Goal: Transaction & Acquisition: Purchase product/service

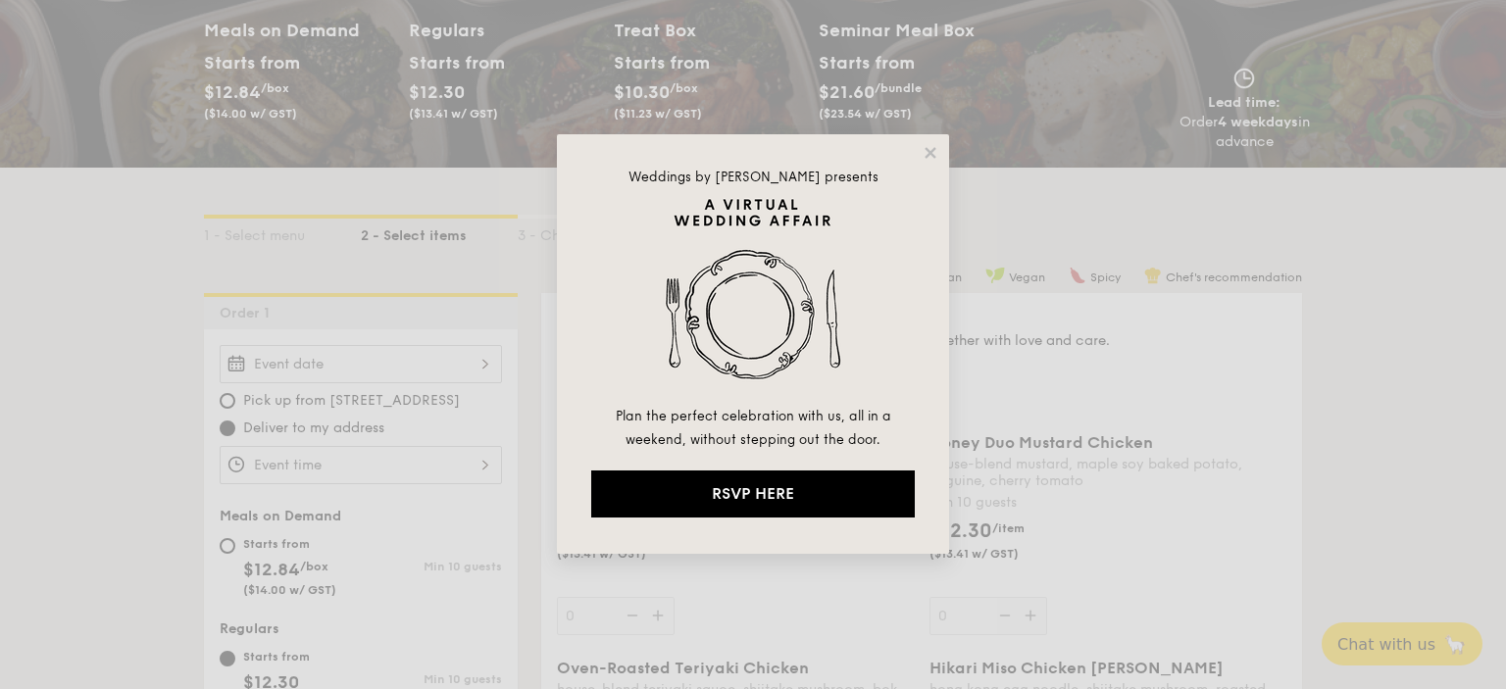
click at [931, 157] on icon at bounding box center [931, 153] width 18 height 18
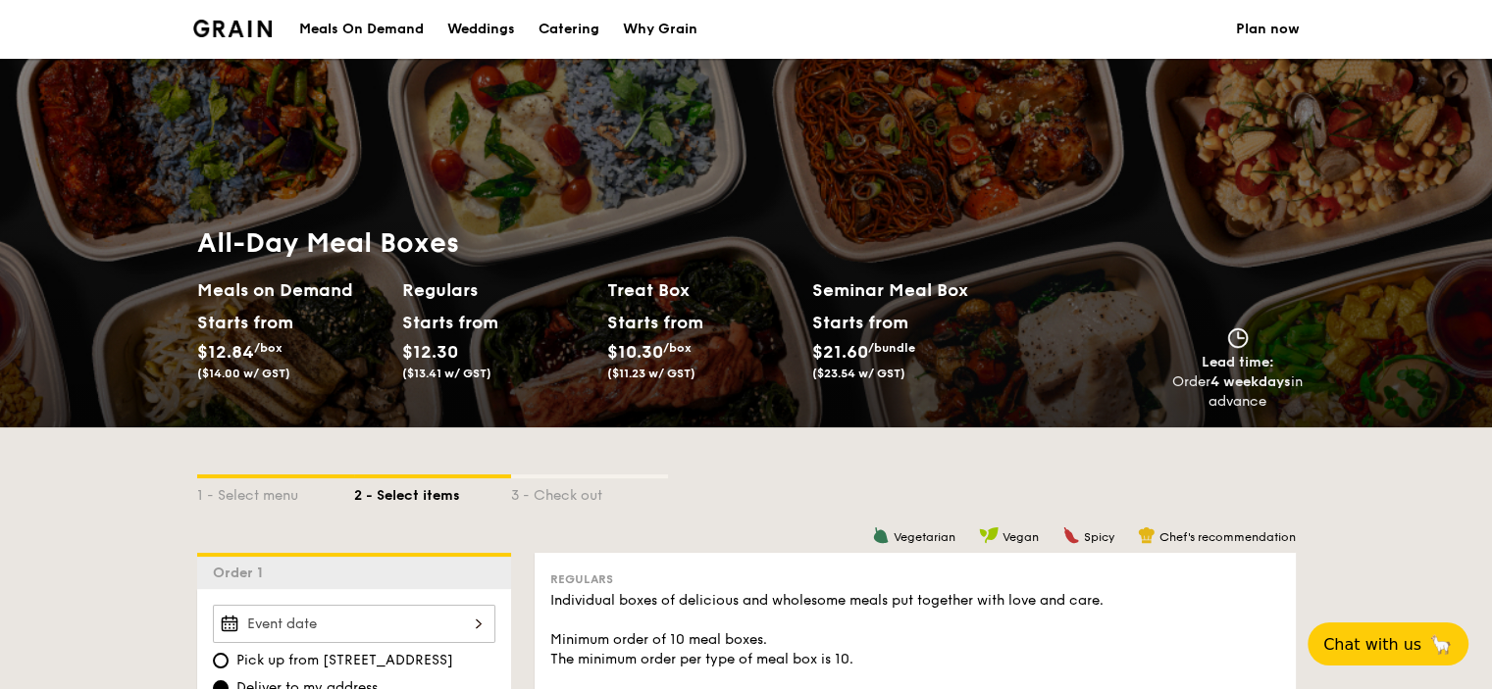
click at [855, 330] on div "Starts from" at bounding box center [859, 322] width 95 height 29
click at [908, 386] on div "Starts from $21.60 /bundle ($23.54 w/ GST)" at bounding box center [914, 348] width 221 height 80
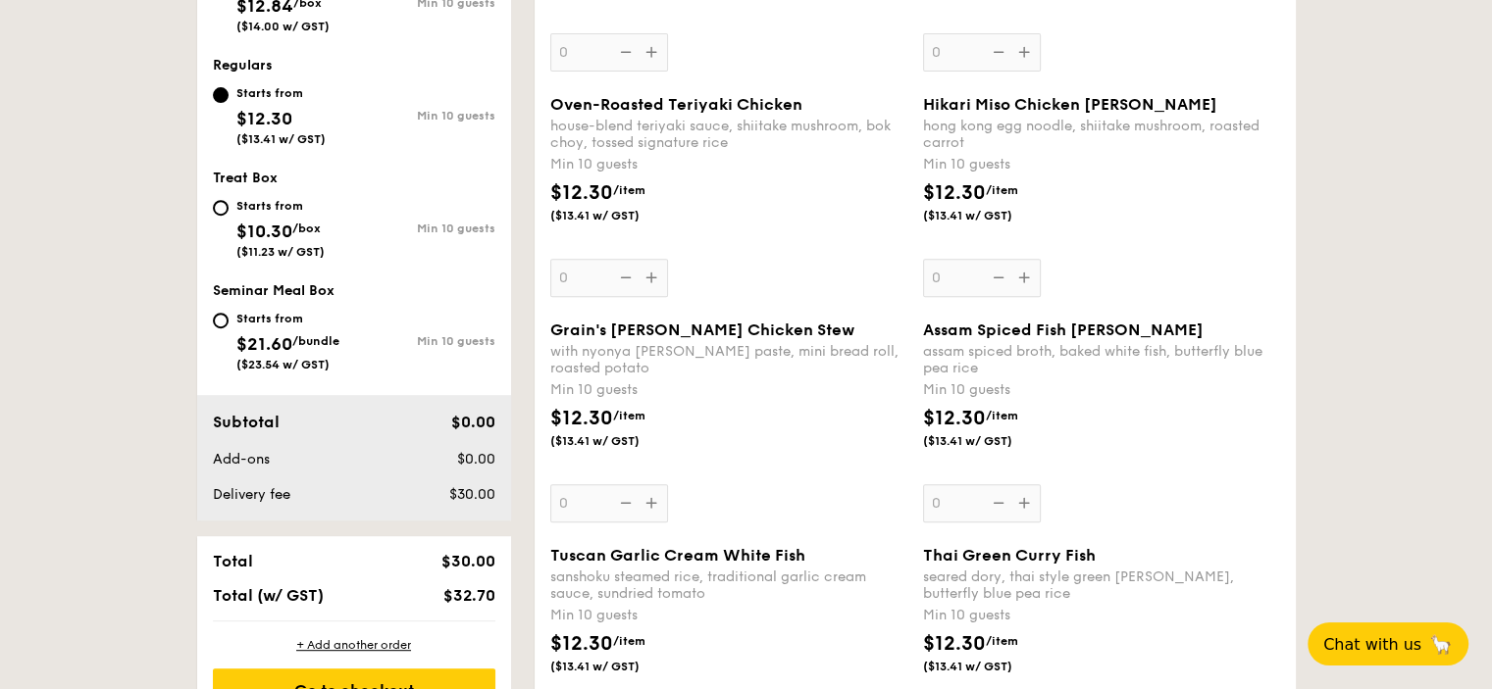
scroll to position [816, 0]
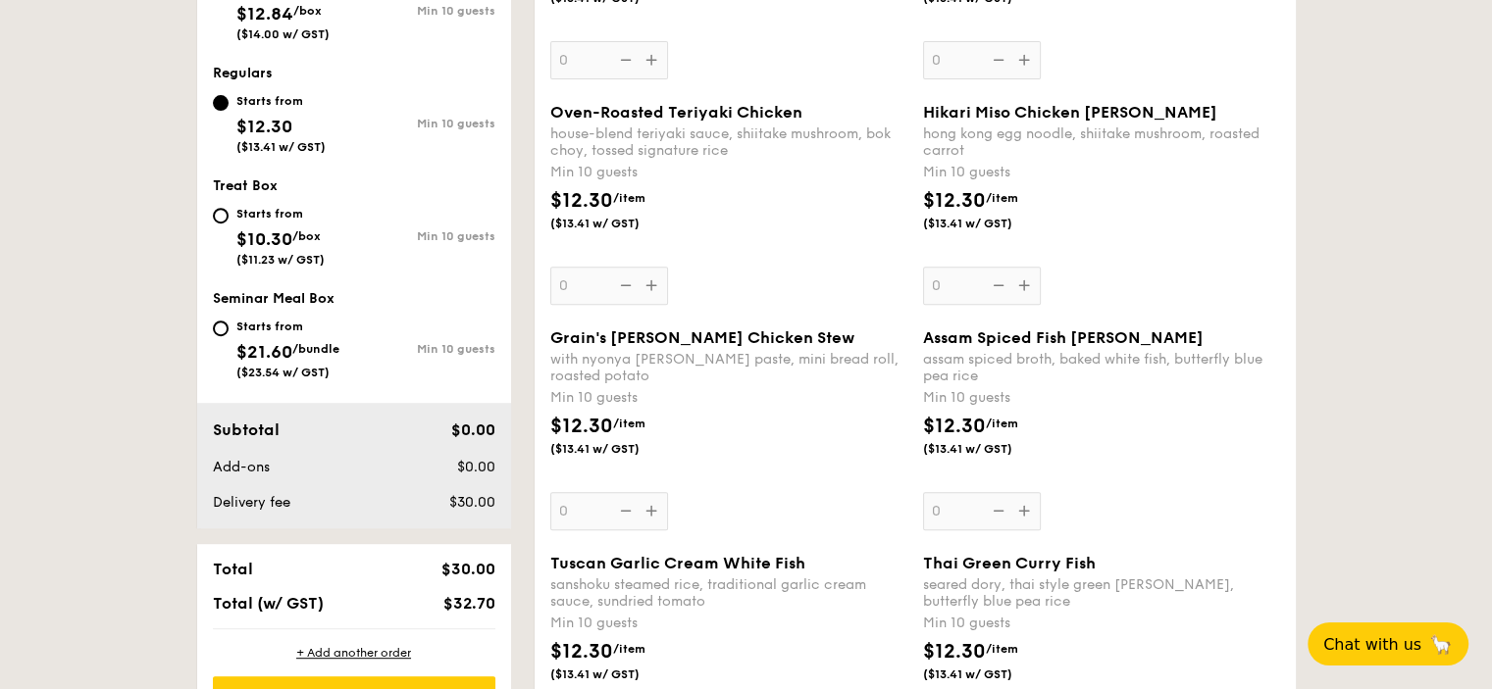
click at [234, 335] on div "Starts from $21.60 /bundle ($23.54 w/ GST)" at bounding box center [283, 347] width 141 height 65
click at [229, 335] on input "Starts from $21.60 /bundle ($23.54 w/ GST) Min 10 guests" at bounding box center [221, 329] width 16 height 16
radio input "true"
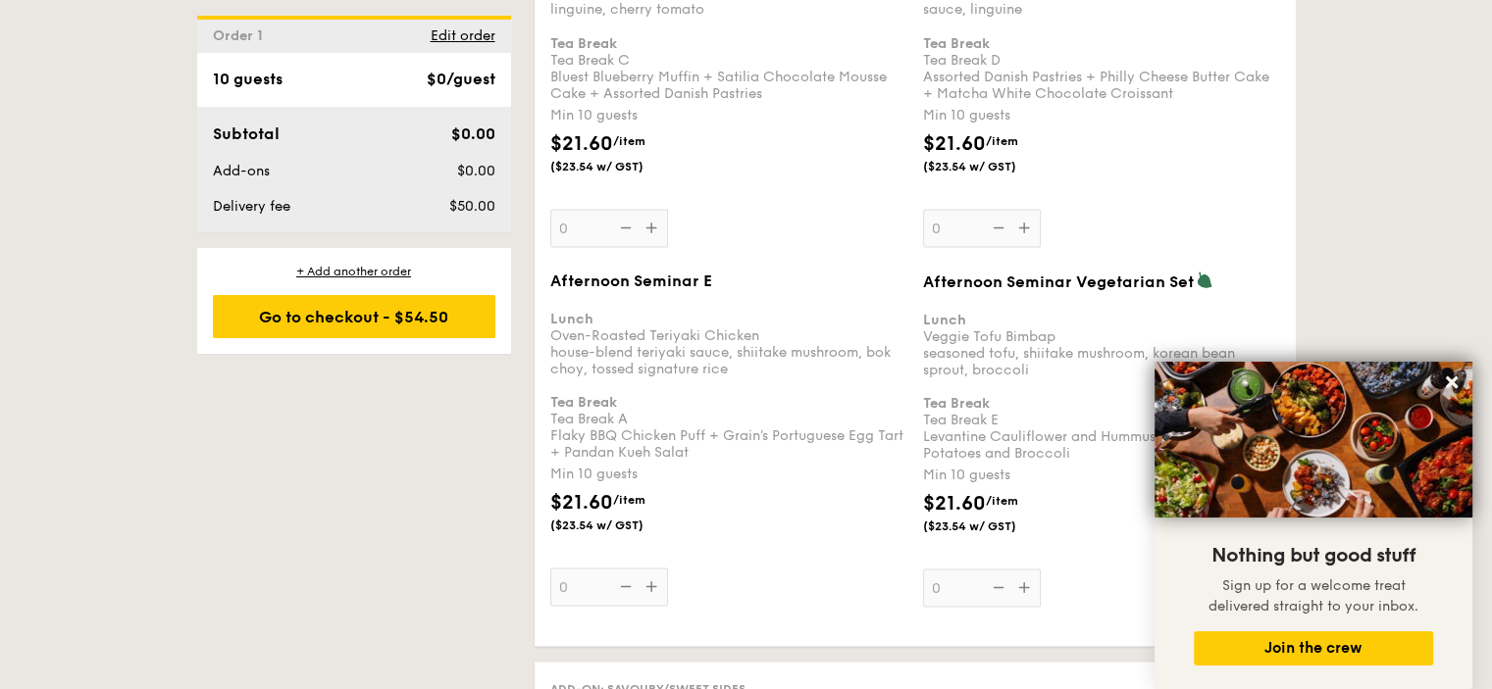
scroll to position [3723, 0]
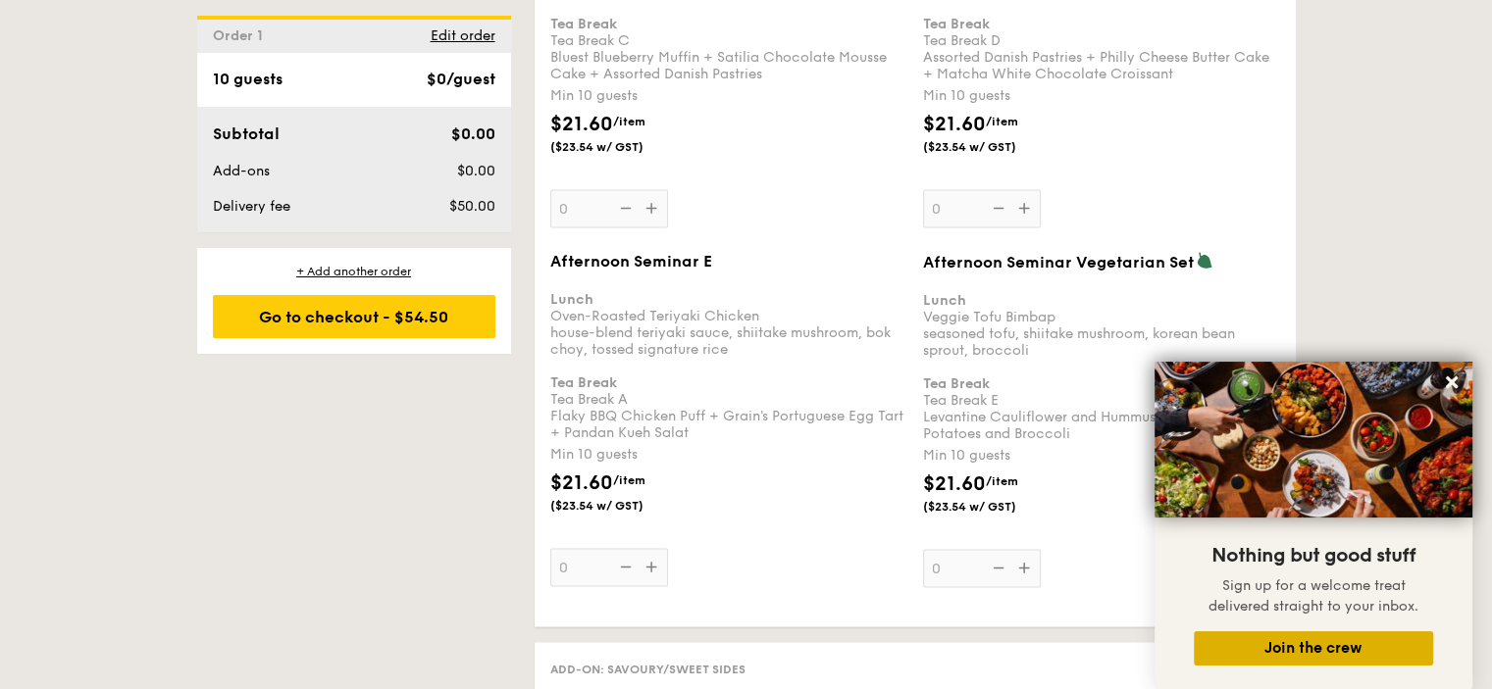
click at [1357, 654] on button "Join the crew" at bounding box center [1313, 649] width 239 height 34
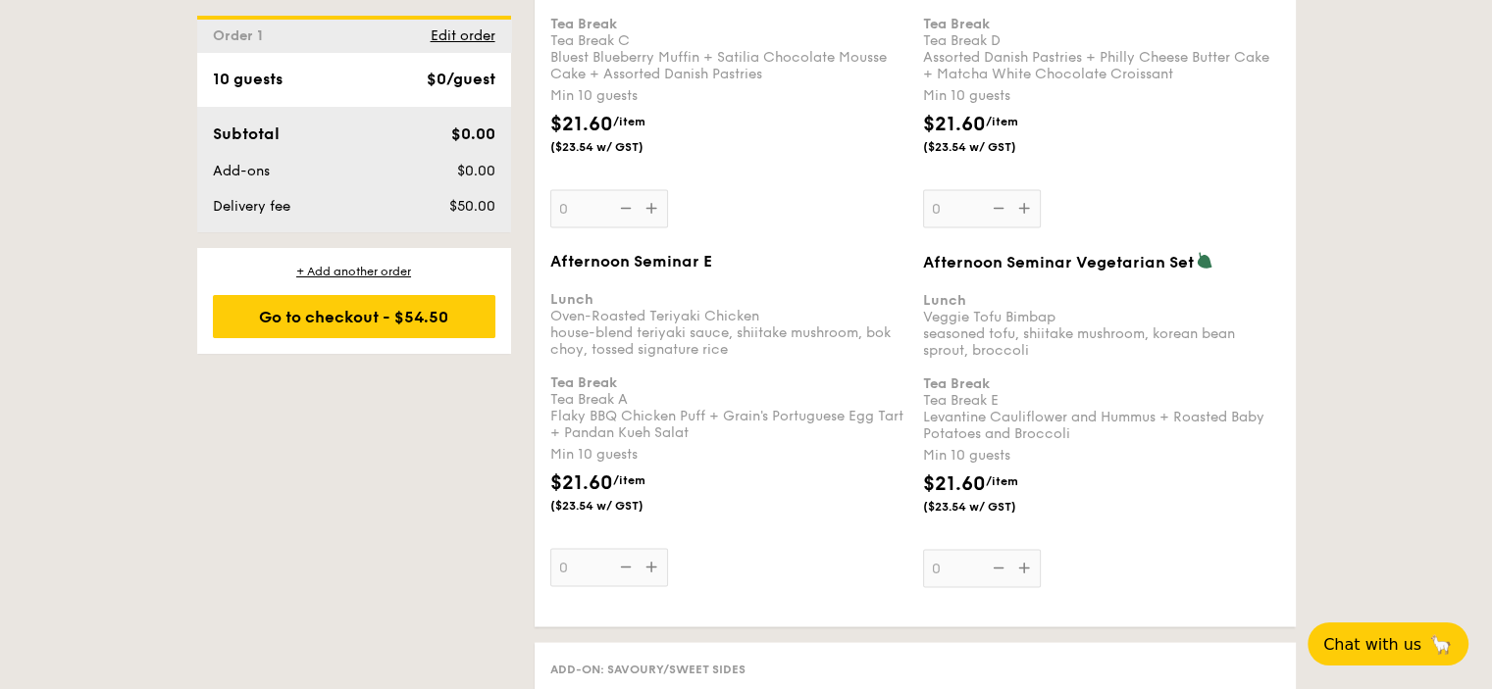
click at [647, 540] on div "Afternoon Seminar E Lunch Oven-Roasted Teriyaki Chicken house-blend teriyaki sa…" at bounding box center [728, 418] width 357 height 335
click at [647, 548] on input "0" at bounding box center [609, 567] width 118 height 38
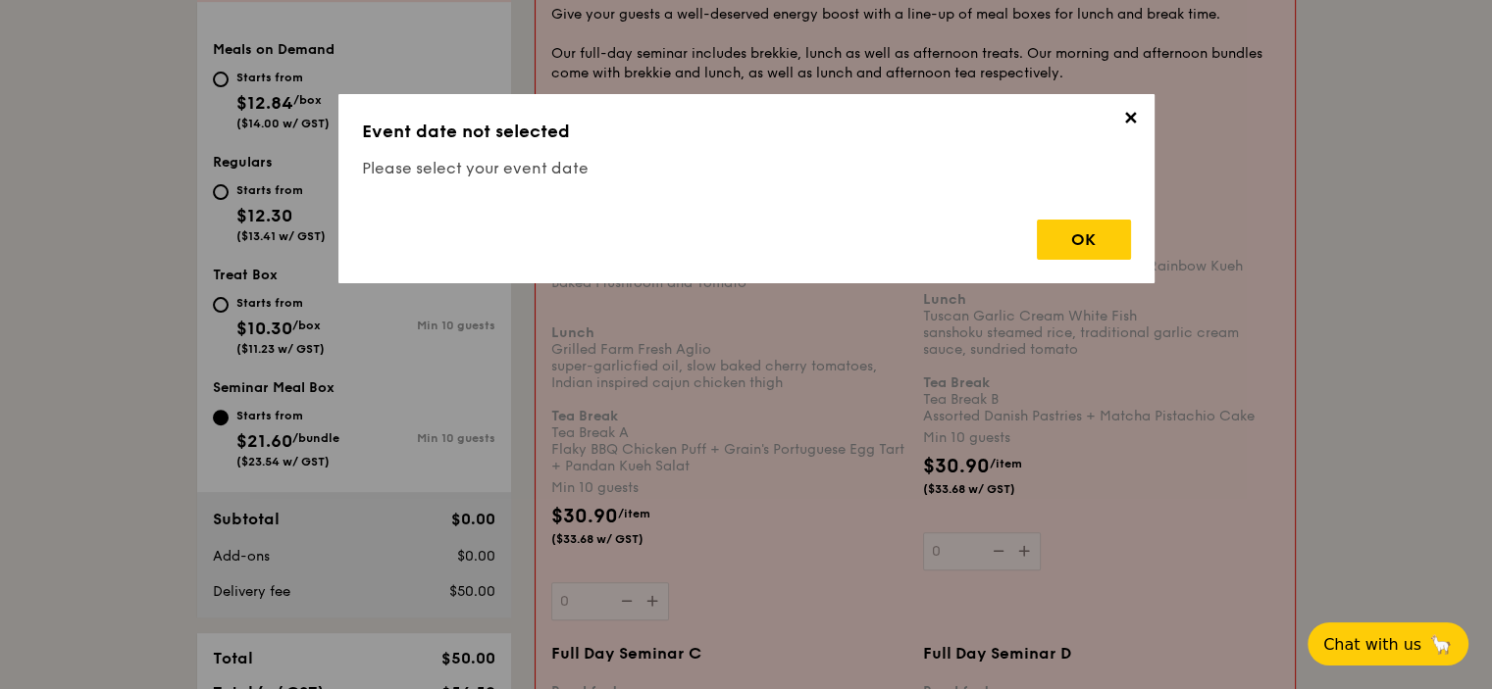
scroll to position [524, 0]
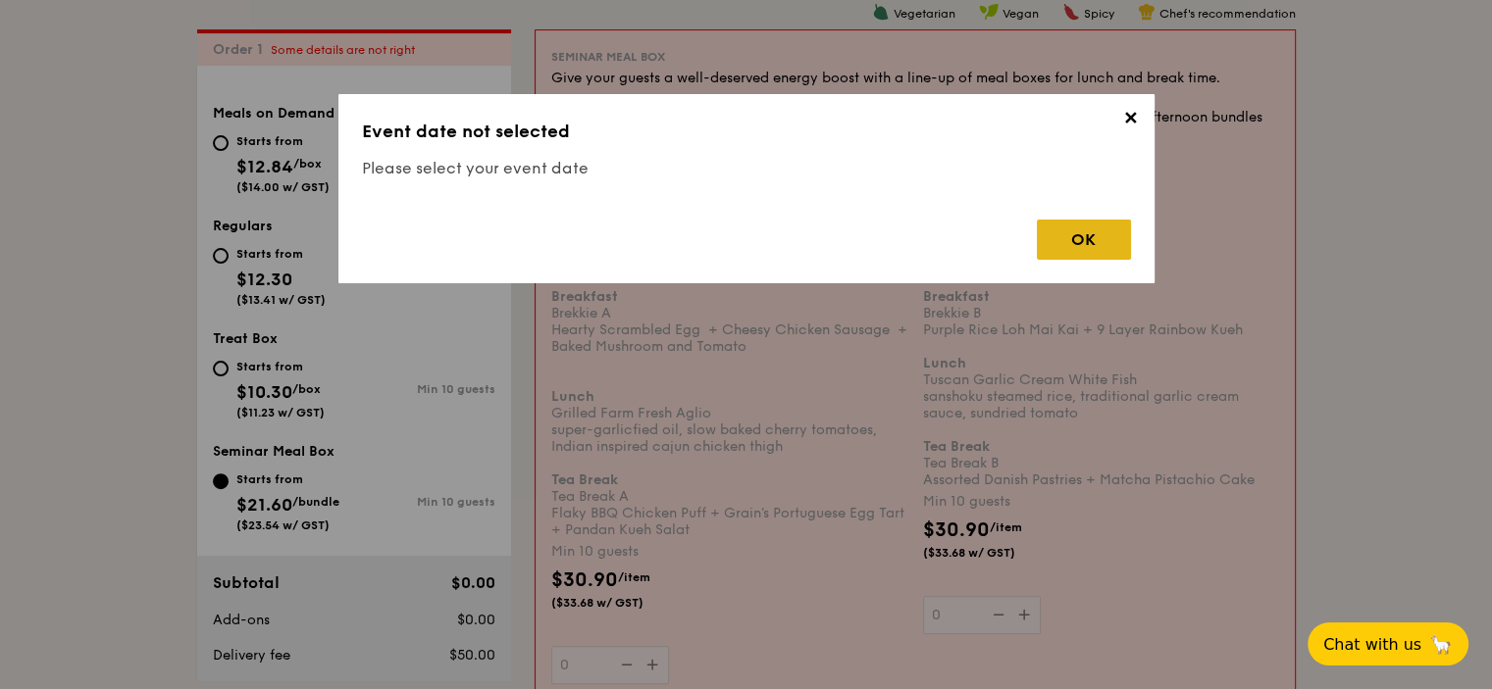
click at [1100, 239] on div "OK" at bounding box center [1084, 240] width 94 height 40
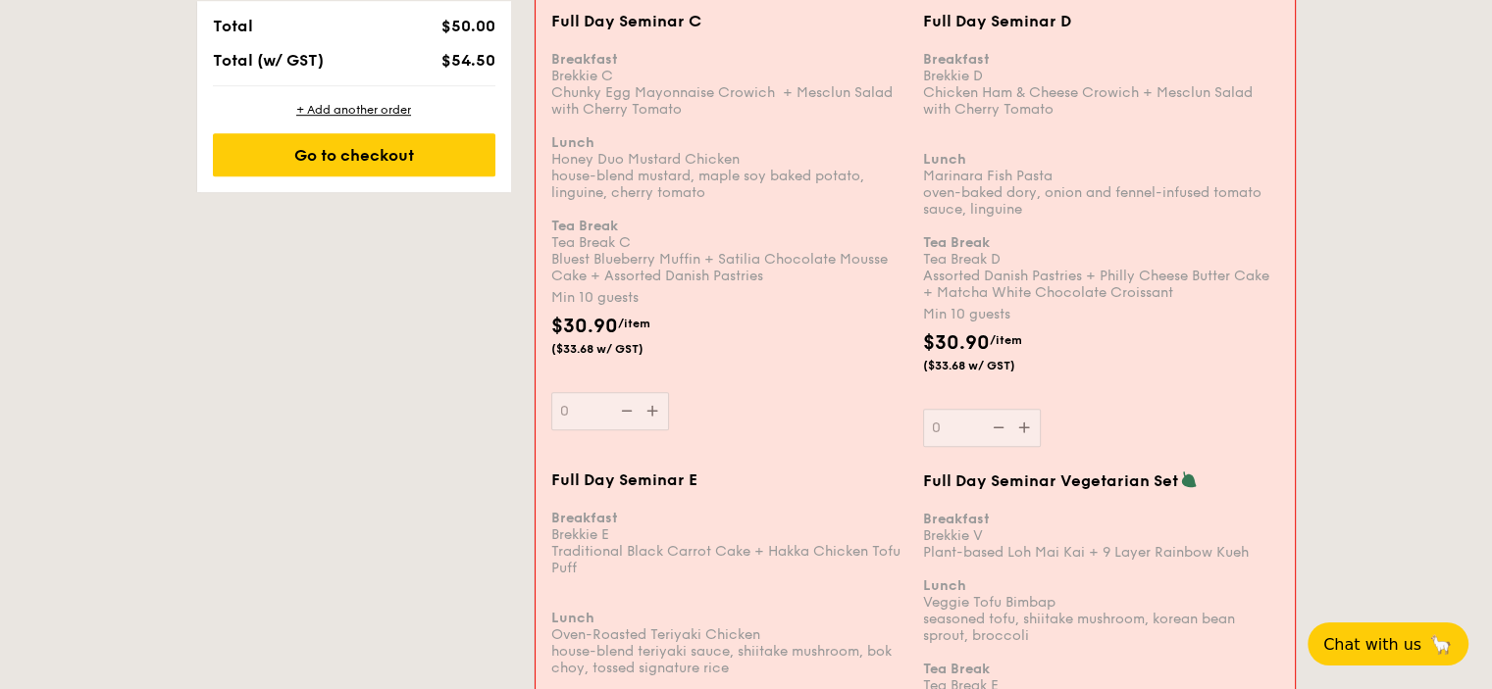
scroll to position [1276, 0]
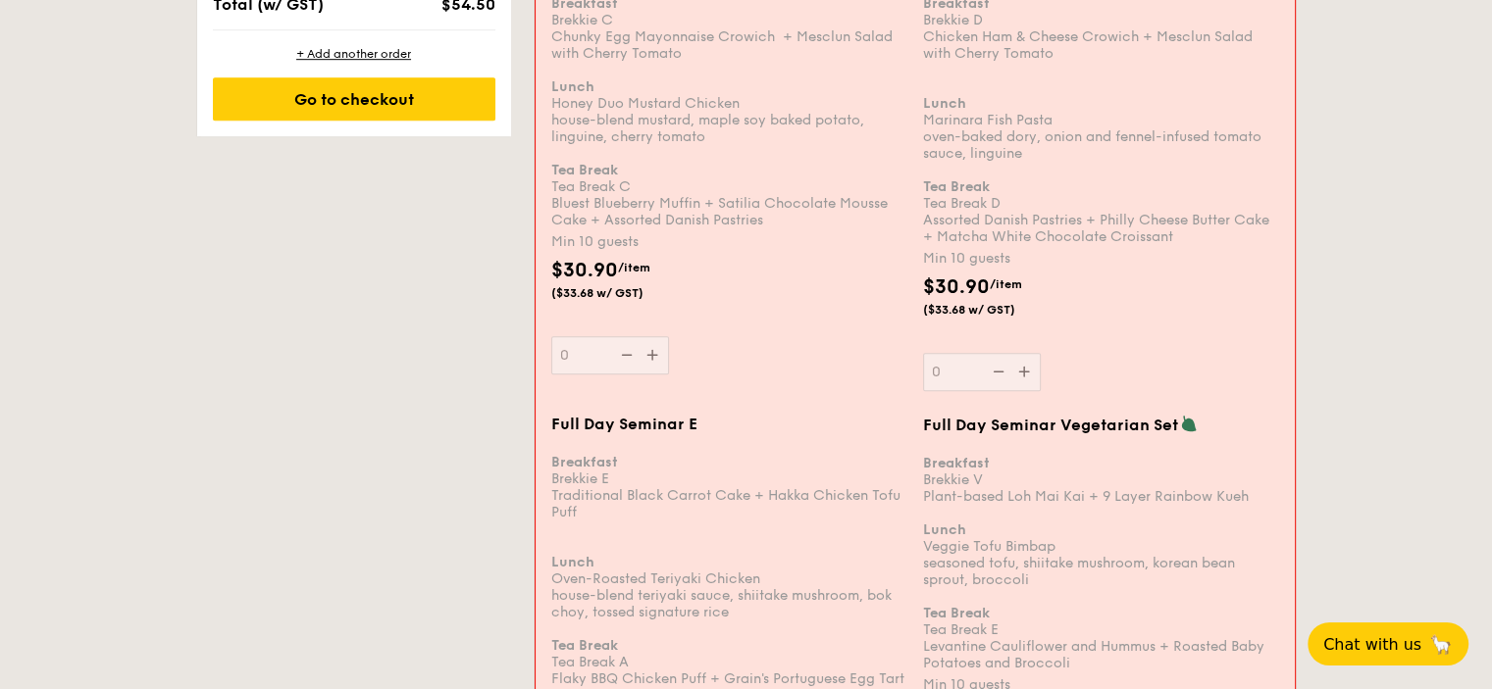
click at [1021, 365] on div "Full Day Seminar D Breakfast Brekkie D Chicken Ham & Cheese Crowich + Mesclun S…" at bounding box center [1101, 173] width 356 height 435
click at [1021, 365] on input "0" at bounding box center [982, 372] width 118 height 38
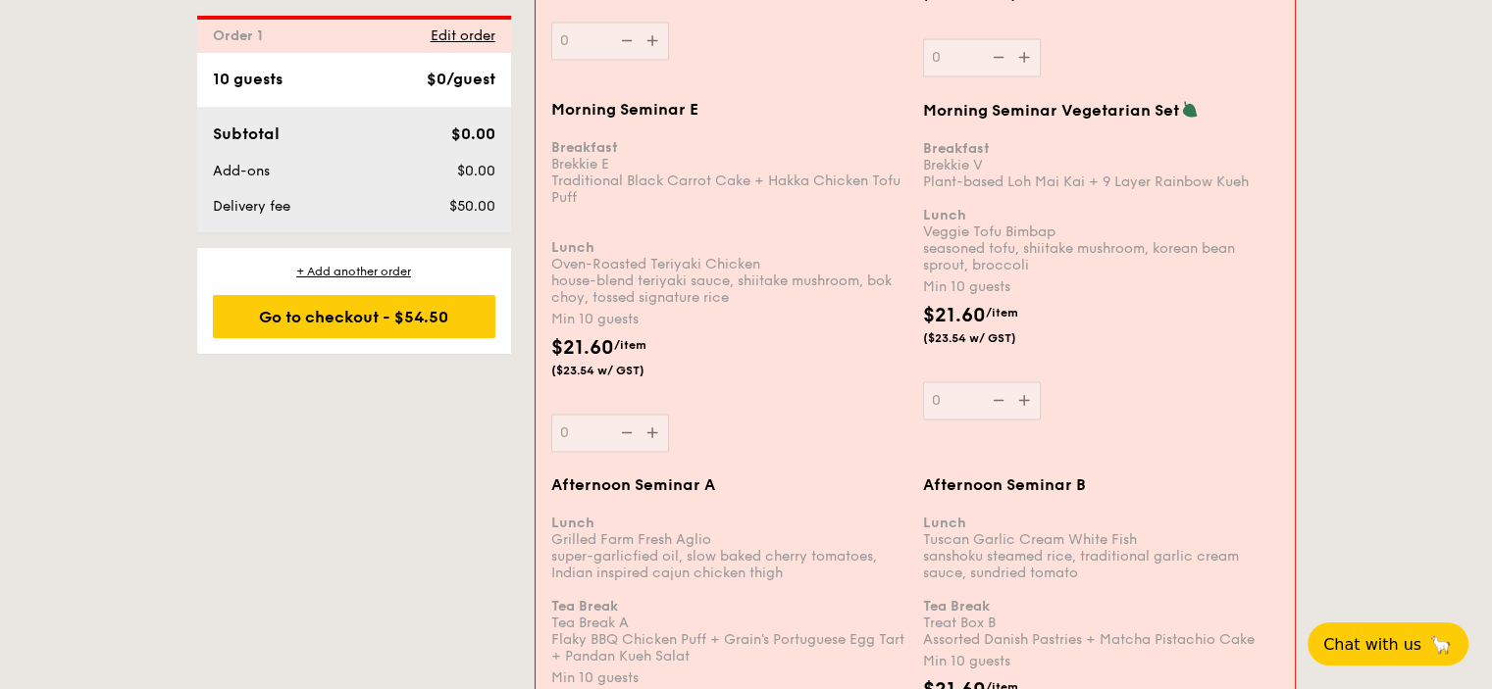
scroll to position [2798, 0]
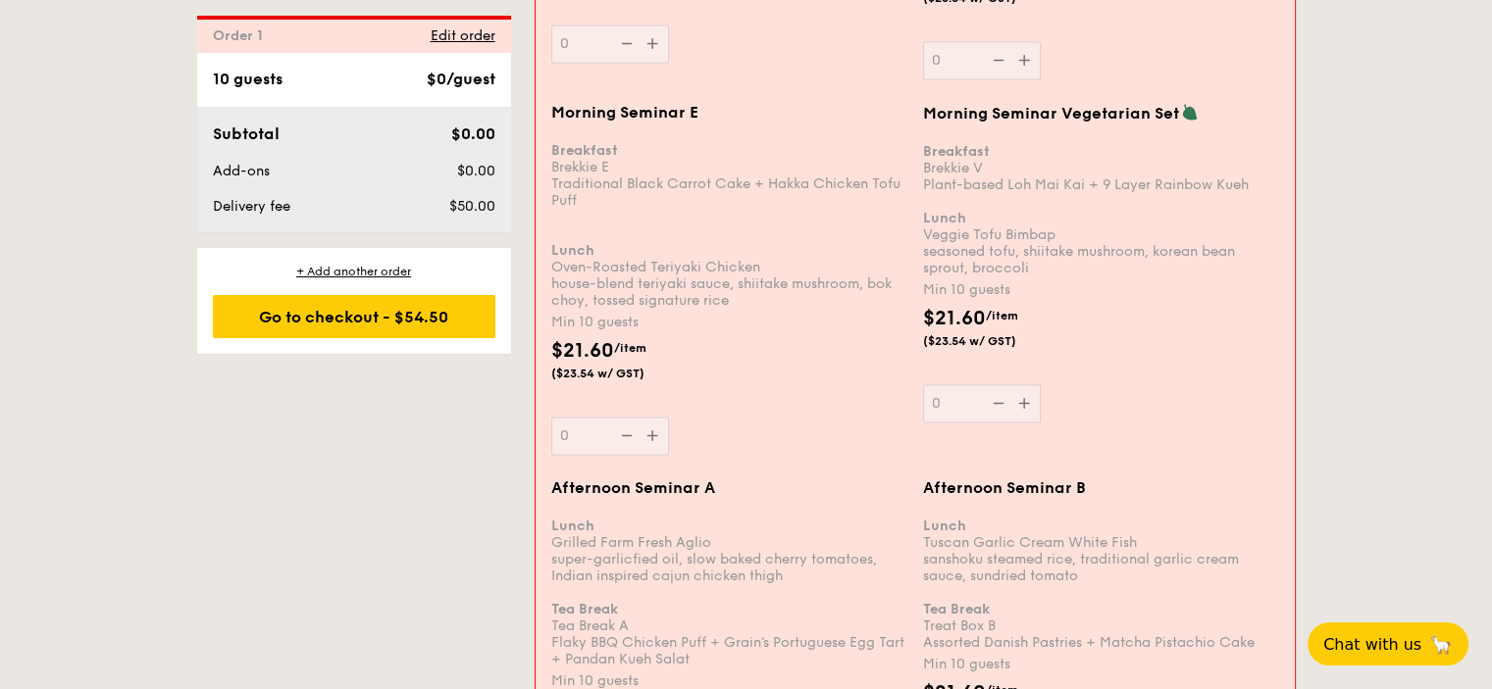
click at [651, 418] on div "Morning Seminar E Breakfast Brekkie E Traditional Black Carrot Cake + Hakka Chi…" at bounding box center [729, 279] width 356 height 352
click at [651, 418] on input "0" at bounding box center [610, 436] width 118 height 38
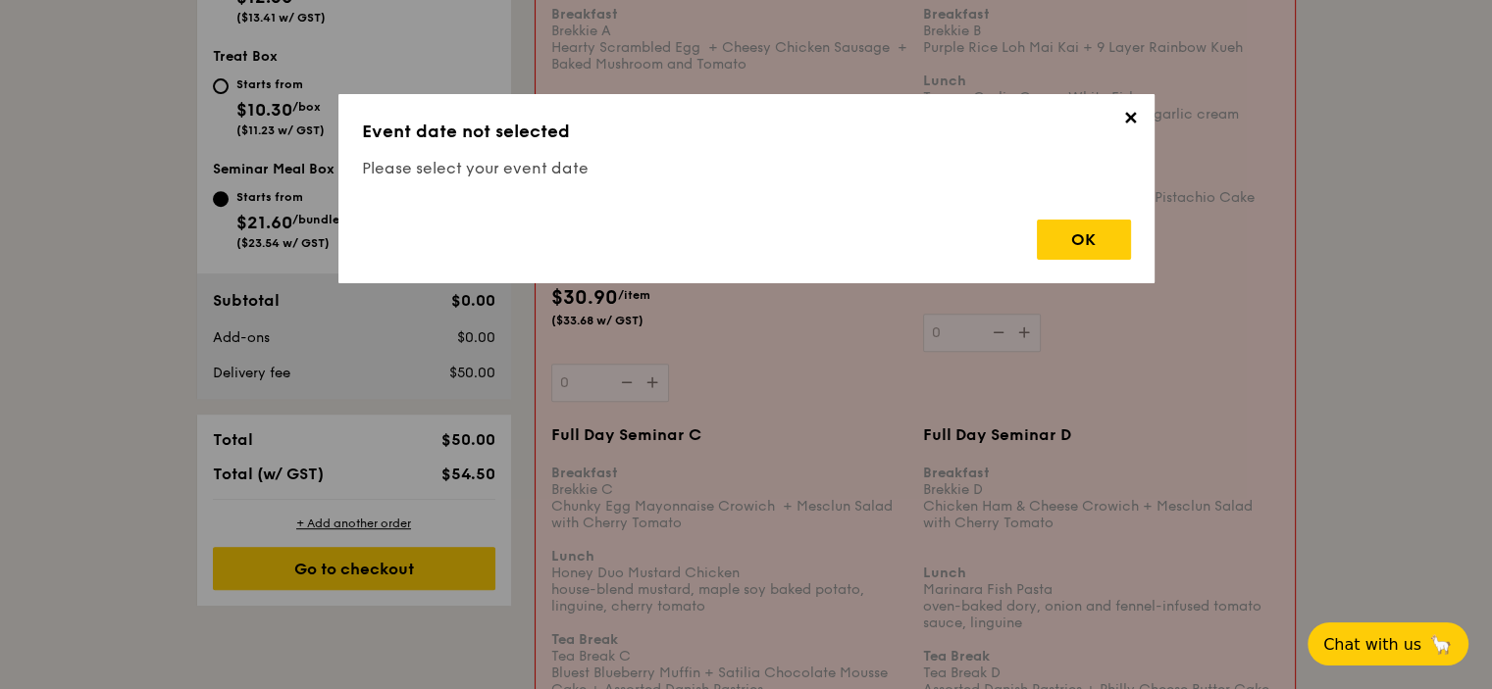
scroll to position [523, 0]
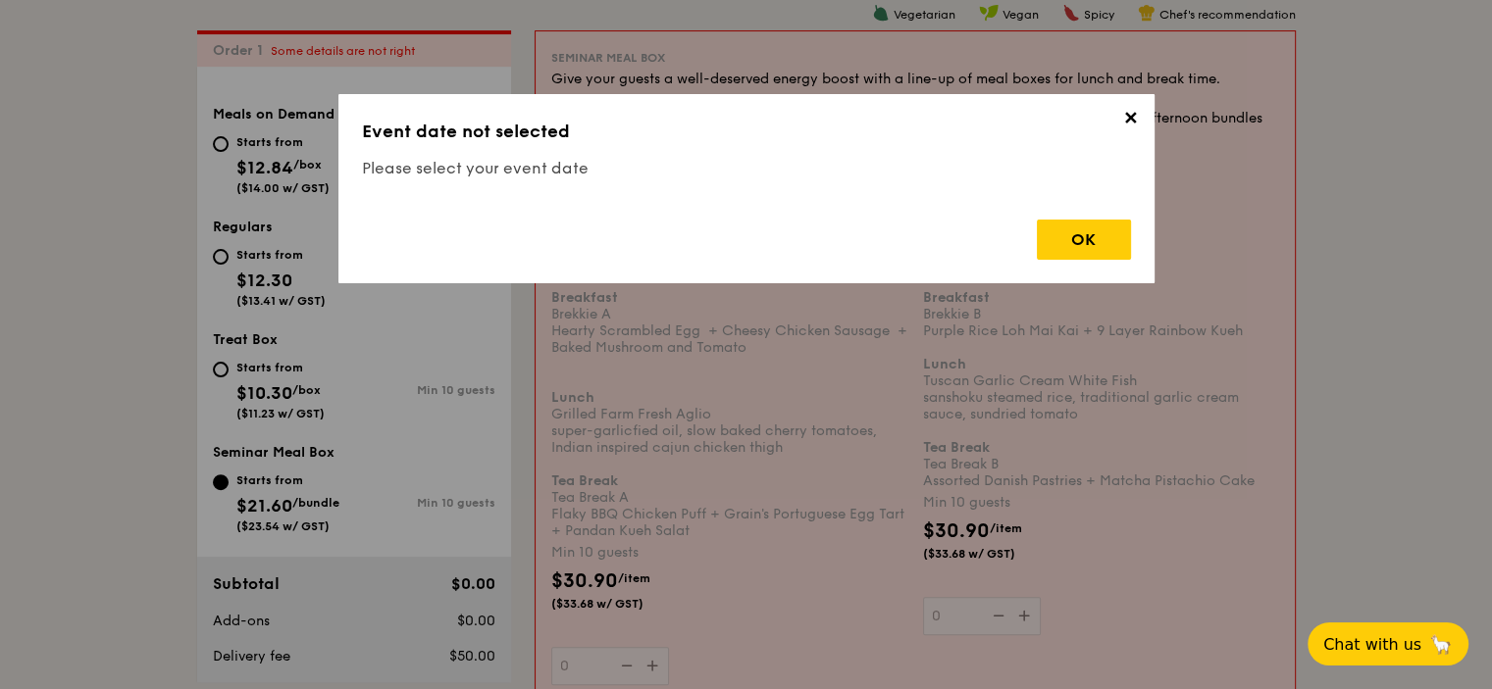
click at [1133, 125] on span "✕" at bounding box center [1130, 121] width 27 height 27
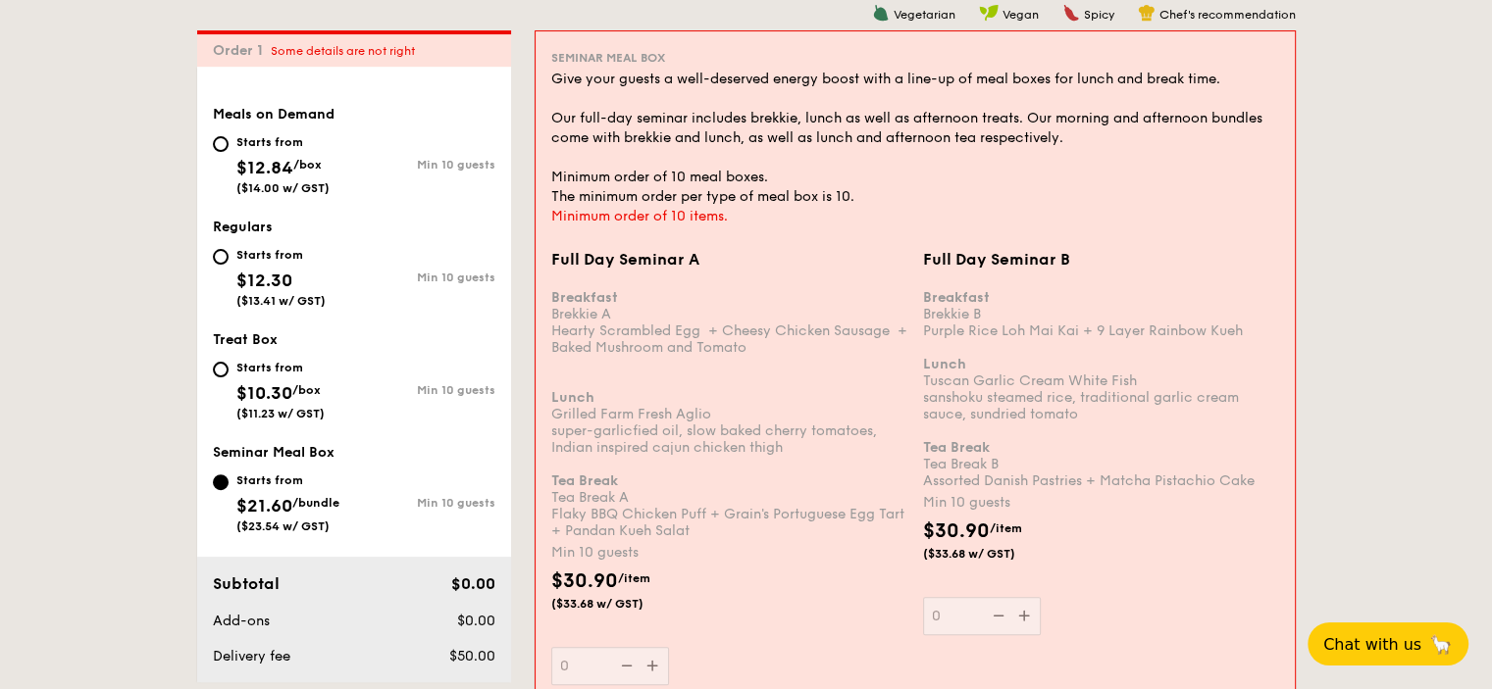
click at [939, 619] on div "Full Day Seminar B Breakfast Brekkie B Purple Rice Loh Mai Kai + 9 Layer Rainbo…" at bounding box center [1101, 442] width 356 height 385
click at [939, 619] on input "0" at bounding box center [982, 616] width 118 height 38
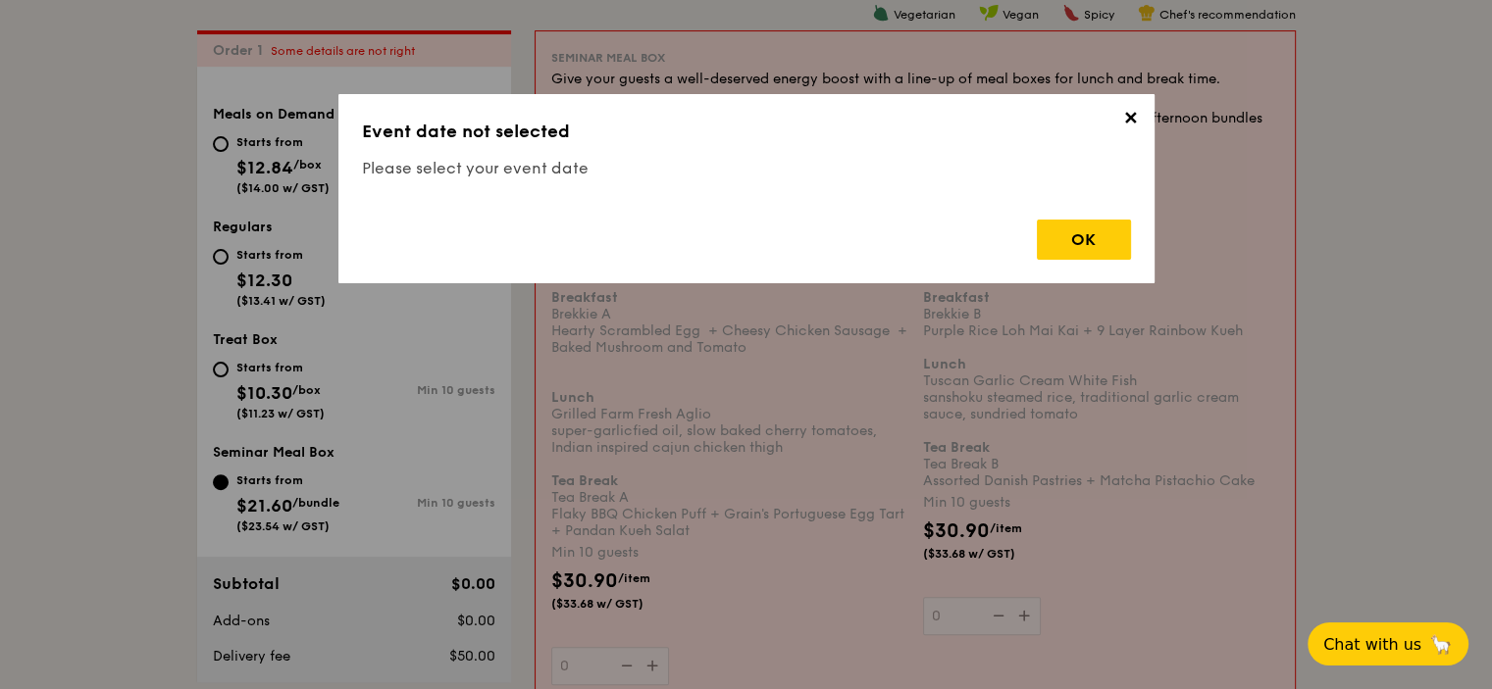
scroll to position [524, 0]
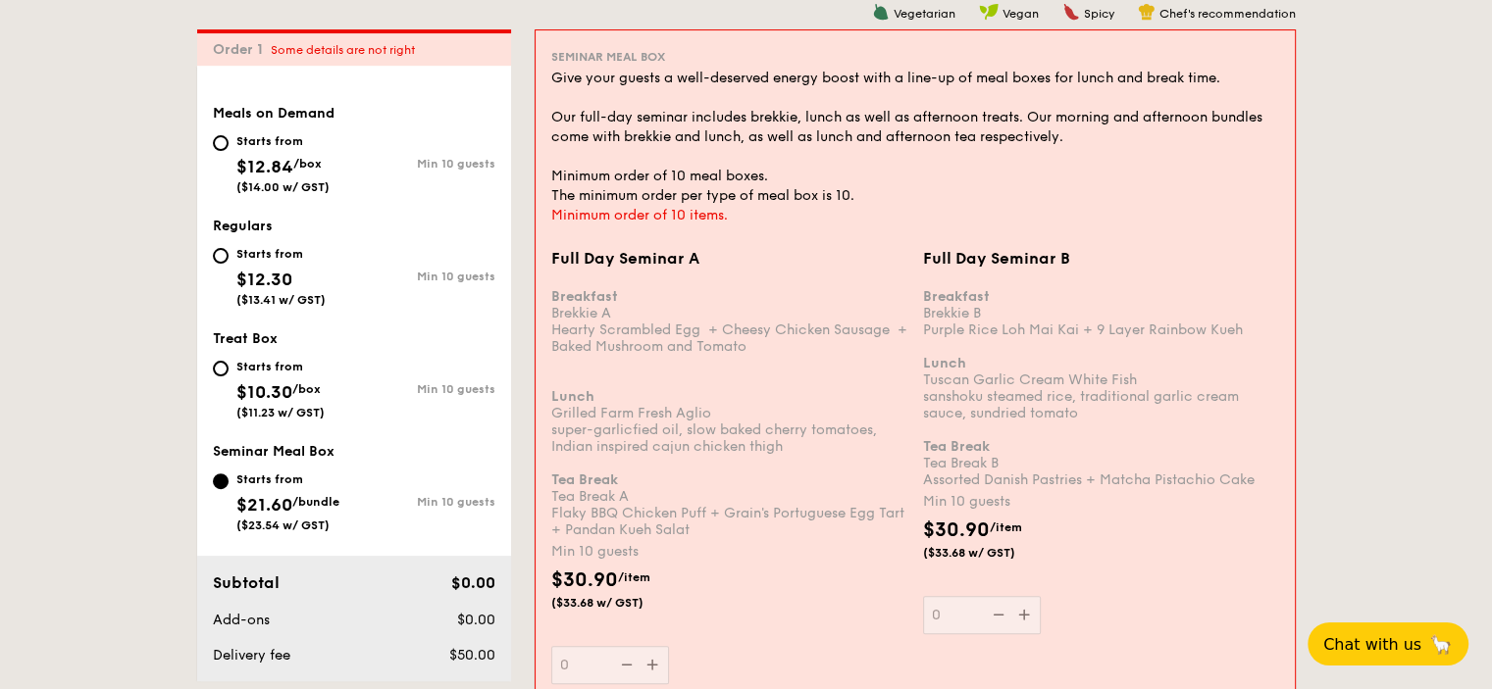
click at [939, 619] on div "Full Day Seminar B Breakfast Brekkie B Purple Rice Loh Mai Kai + 9 Layer Rainbo…" at bounding box center [1101, 441] width 356 height 385
click at [939, 619] on input "0" at bounding box center [982, 615] width 118 height 38
click at [939, 619] on div "Full Day Seminar B Breakfast Brekkie B Purple Rice Loh Mai Kai + 9 Layer Rainbo…" at bounding box center [1101, 441] width 356 height 385
click at [939, 619] on input "0" at bounding box center [982, 615] width 118 height 38
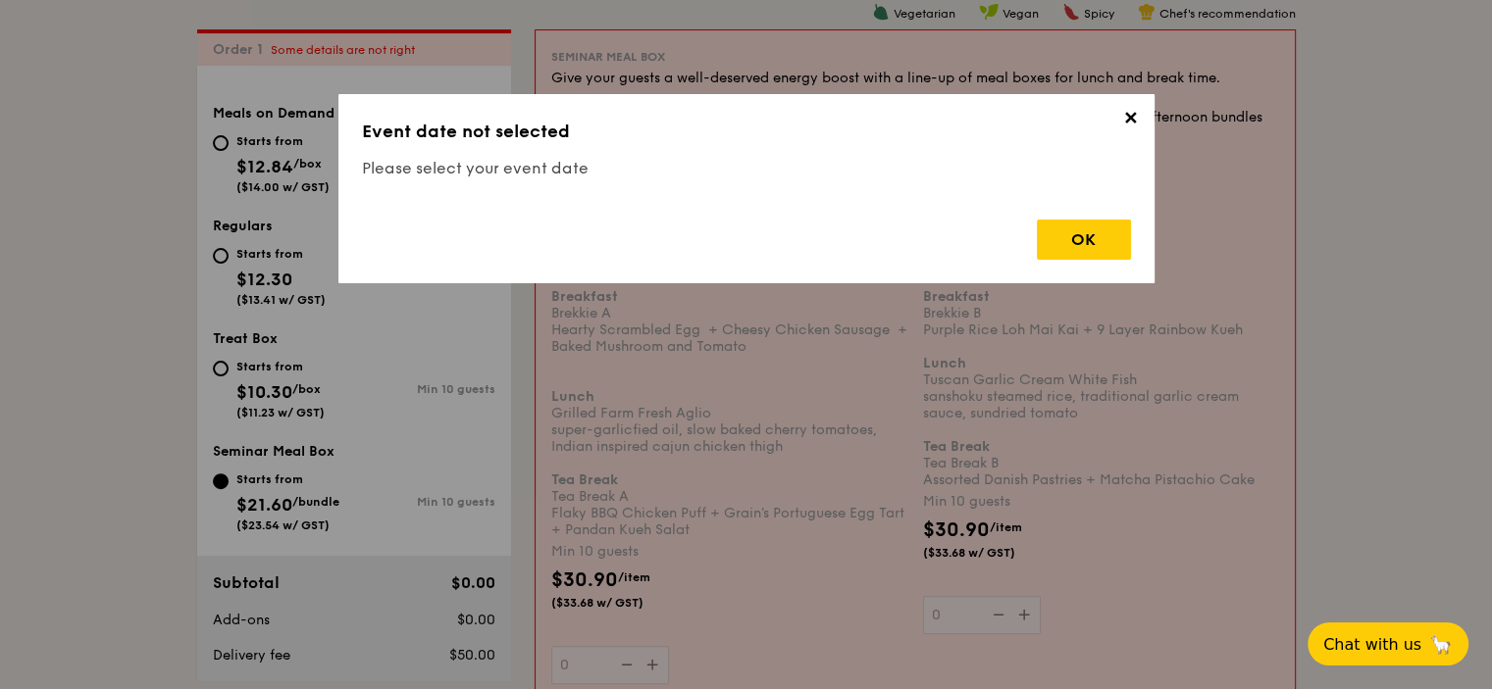
drag, startPoint x: 1128, startPoint y: 124, endPoint x: 587, endPoint y: 393, distance: 604.8
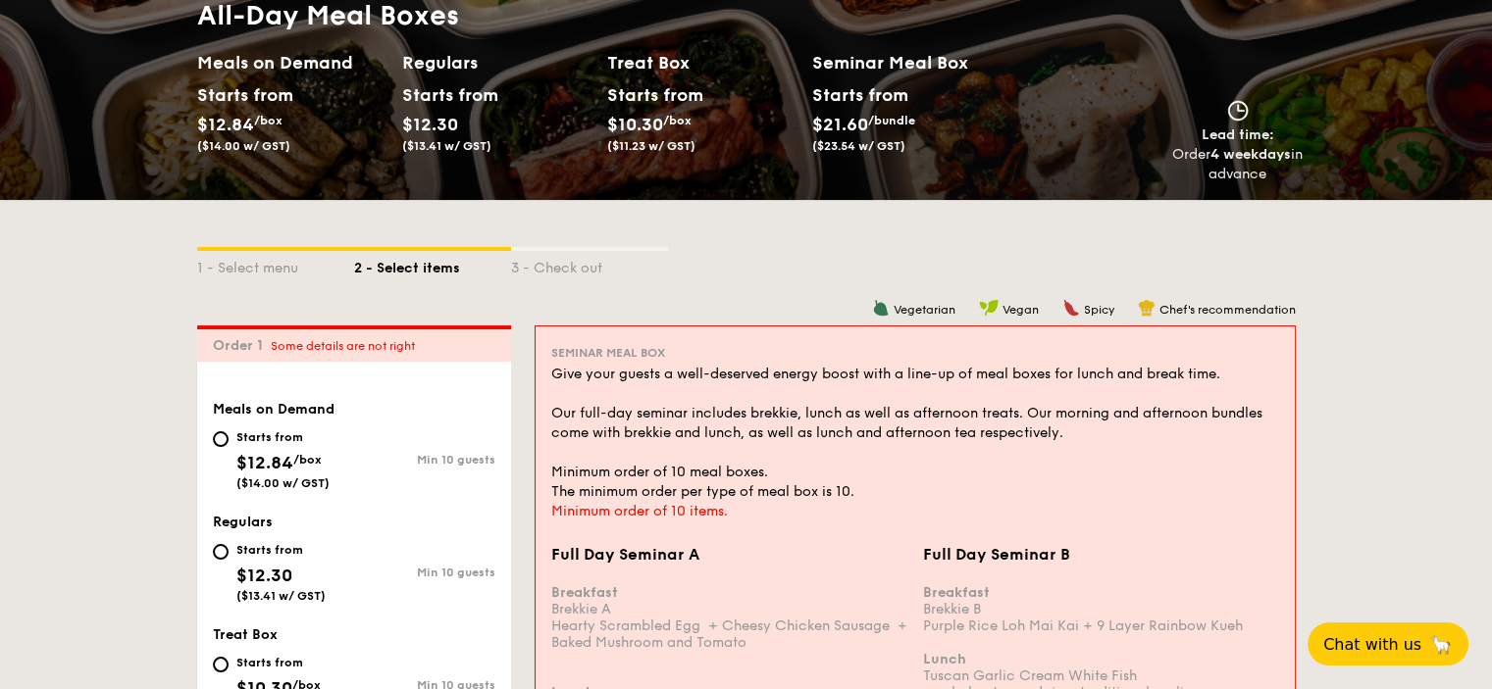
scroll to position [131, 0]
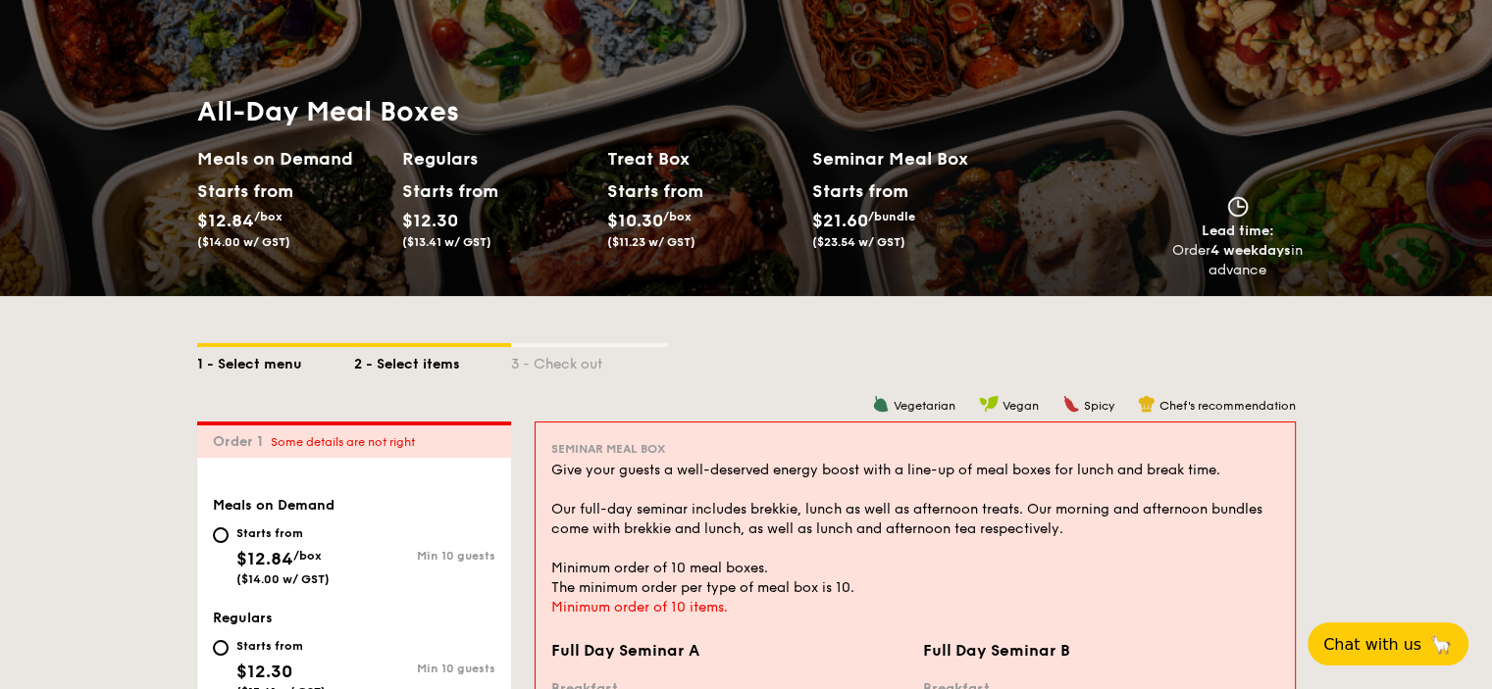
click at [259, 369] on div "1 - Select menu" at bounding box center [275, 360] width 157 height 27
select select
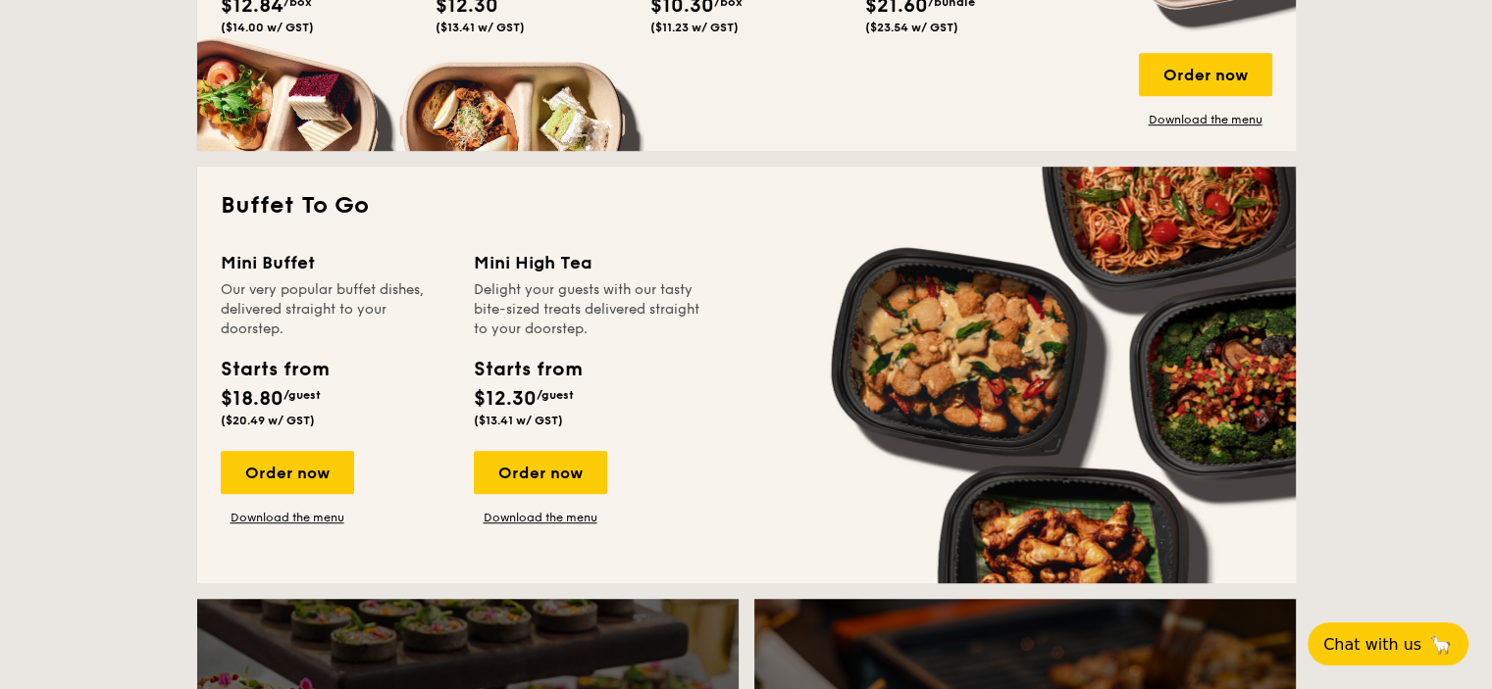
scroll to position [1161, 0]
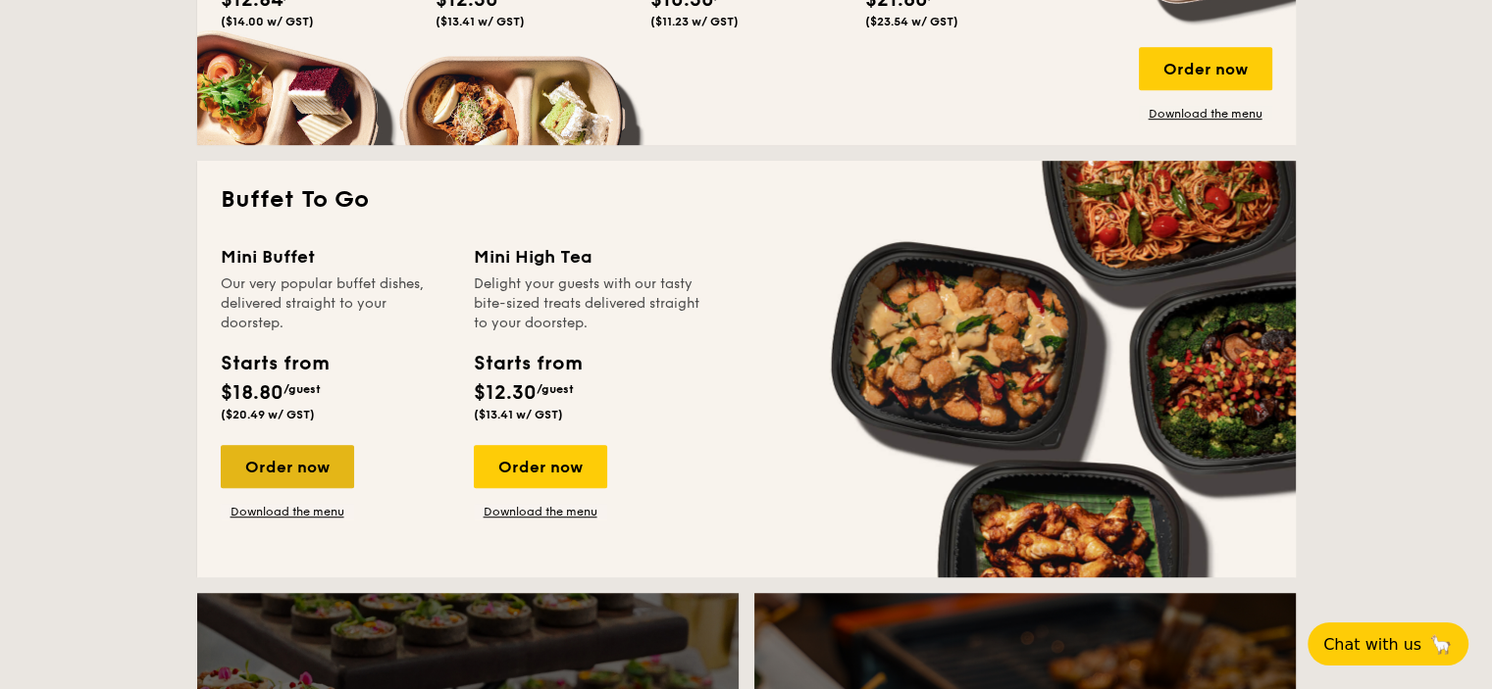
click at [306, 476] on div "Order now" at bounding box center [287, 466] width 133 height 43
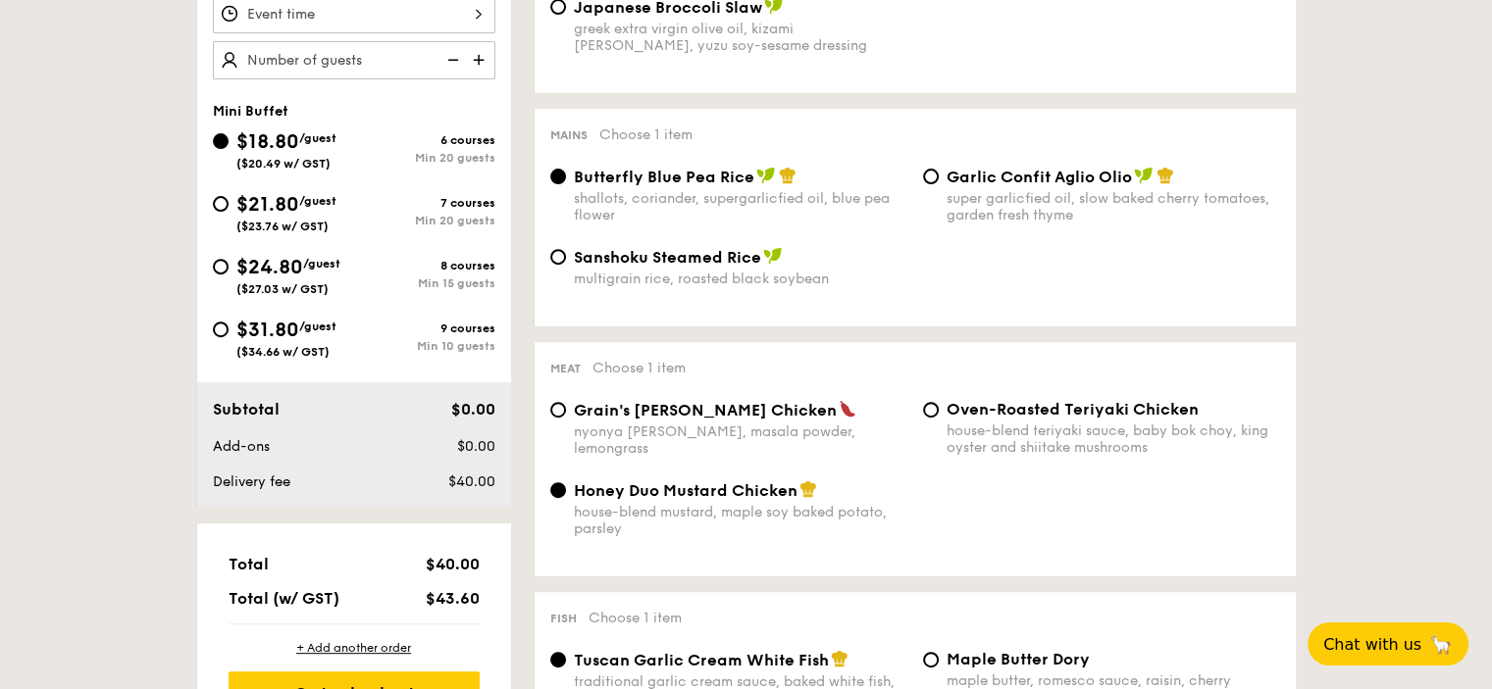
scroll to position [718, 0]
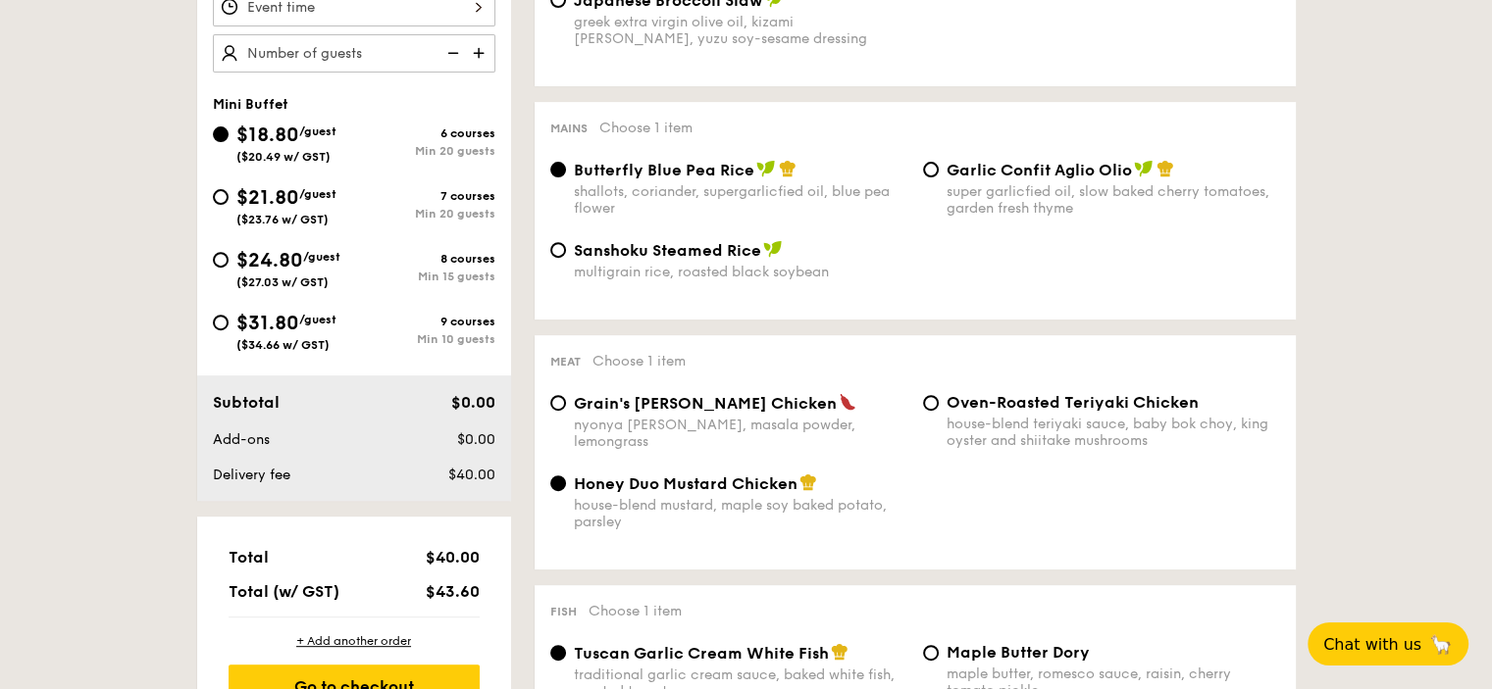
click at [940, 178] on div "Garlic Confit Aglio Olio super garlicfied oil, slow baked cherry tomatoes, gard…" at bounding box center [1101, 188] width 373 height 57
click at [932, 173] on input "Garlic Confit Aglio Olio super garlicfied oil, slow baked cherry tomatoes, gard…" at bounding box center [931, 170] width 16 height 16
radio input "true"
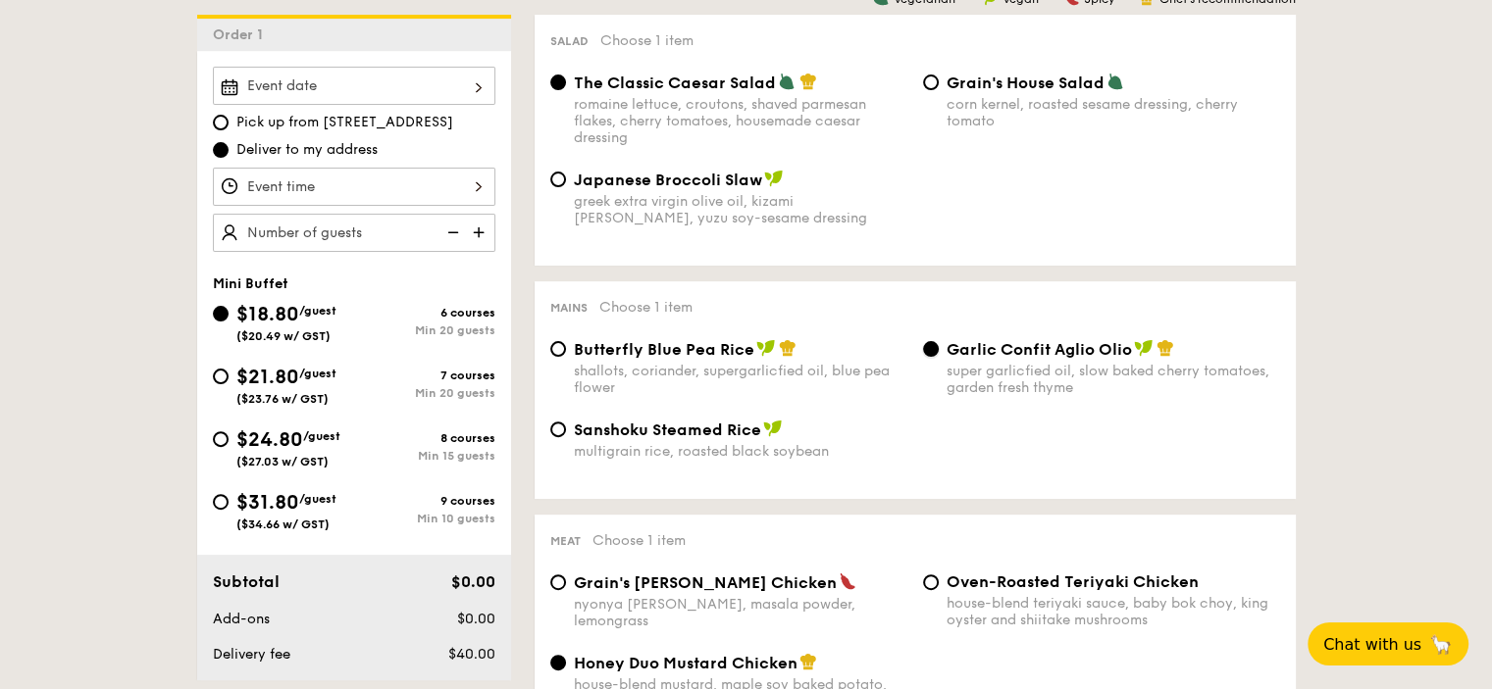
scroll to position [544, 0]
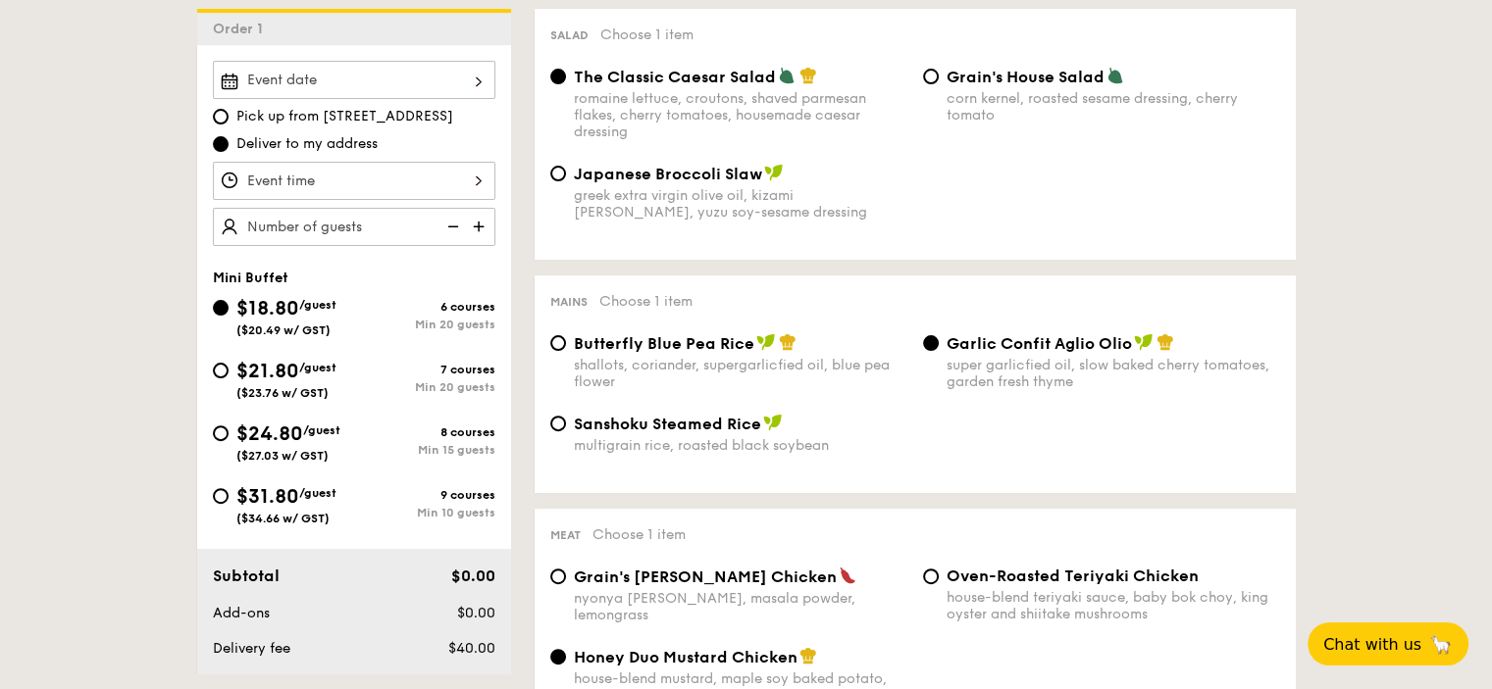
select select
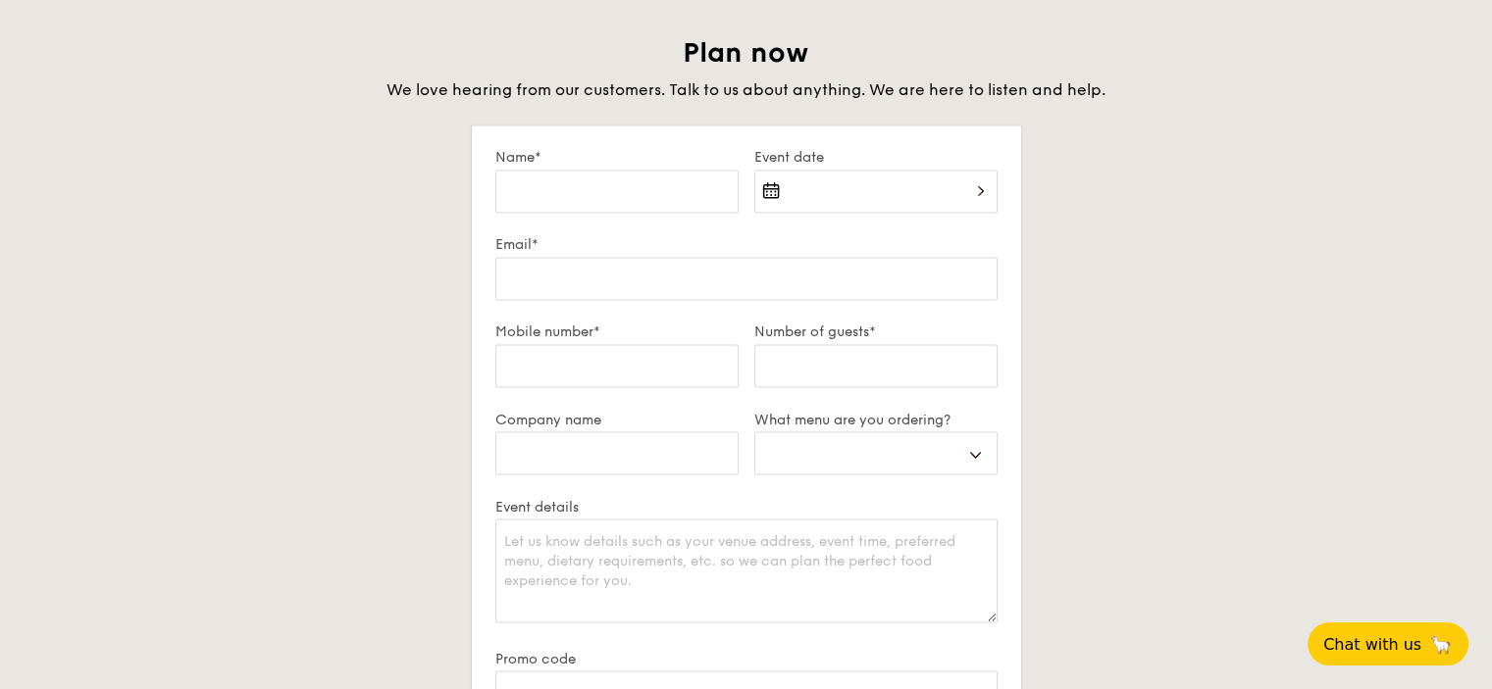
scroll to position [3346, 0]
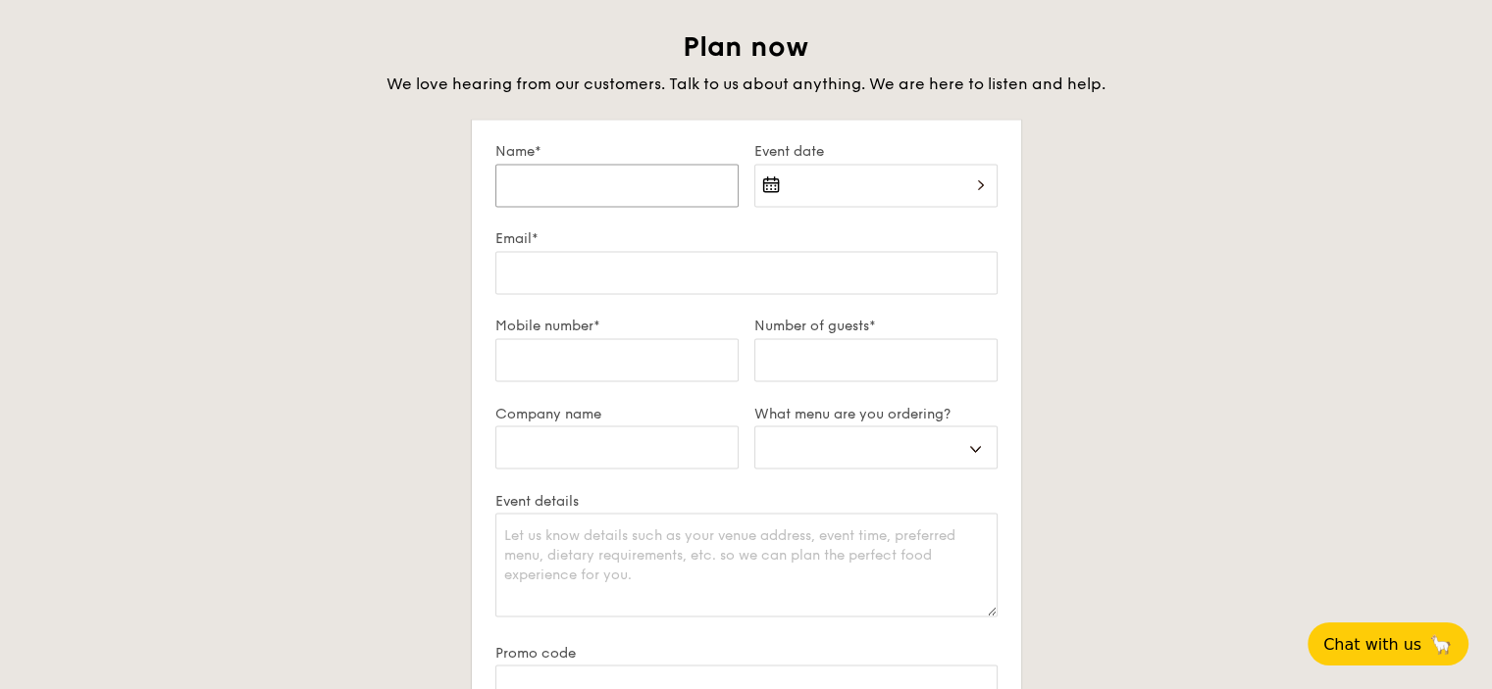
click at [645, 177] on input "Name*" at bounding box center [616, 185] width 243 height 43
click at [1071, 391] on div "Plan now We love hearing from our customers. Talk to us about anything. We are …" at bounding box center [746, 484] width 1098 height 910
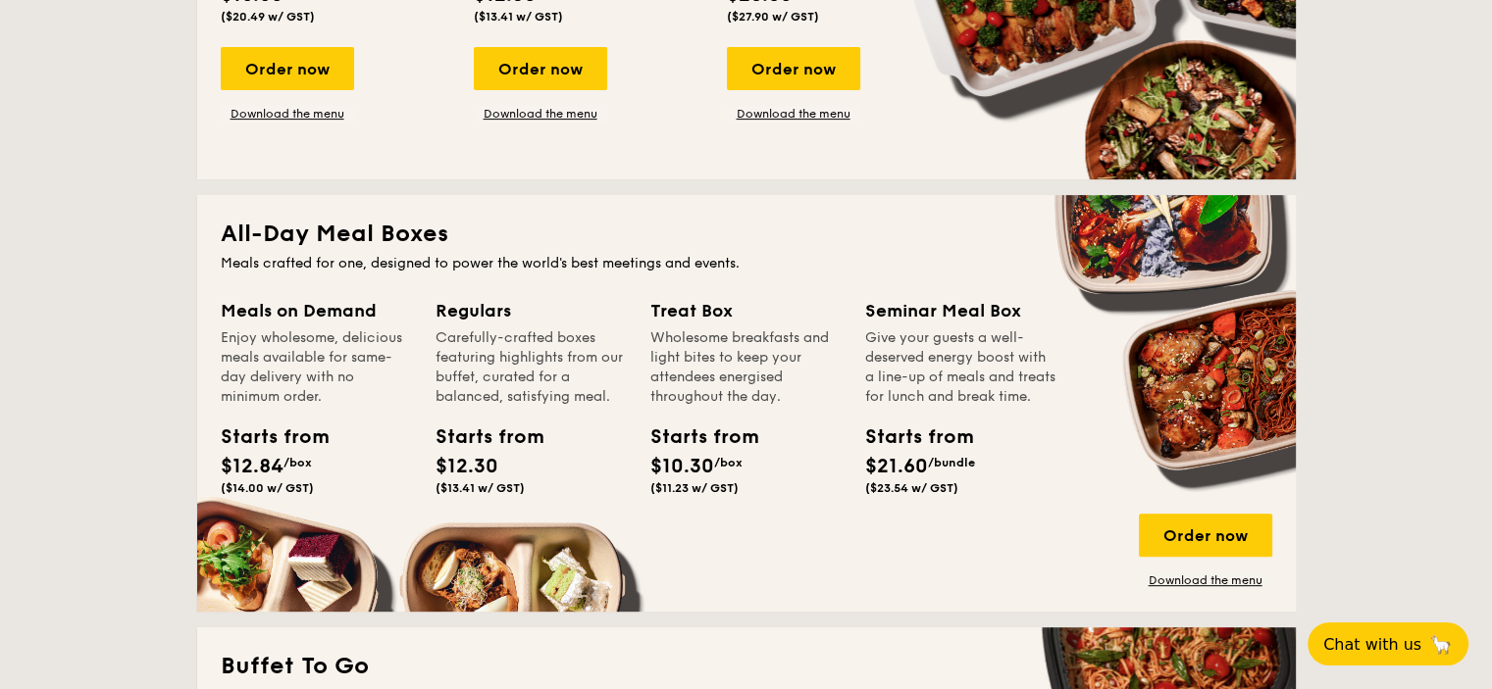
scroll to position [671, 0]
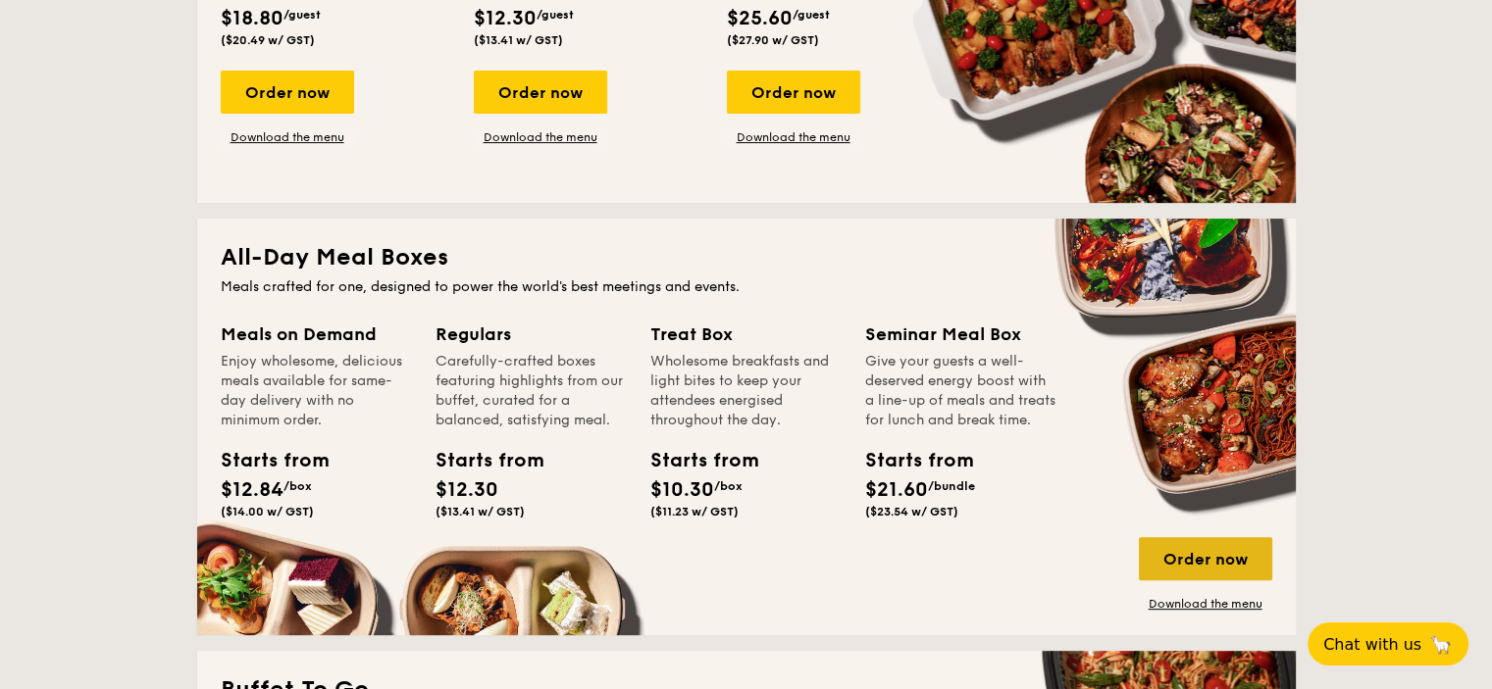
click at [1214, 562] on div "Order now" at bounding box center [1205, 558] width 133 height 43
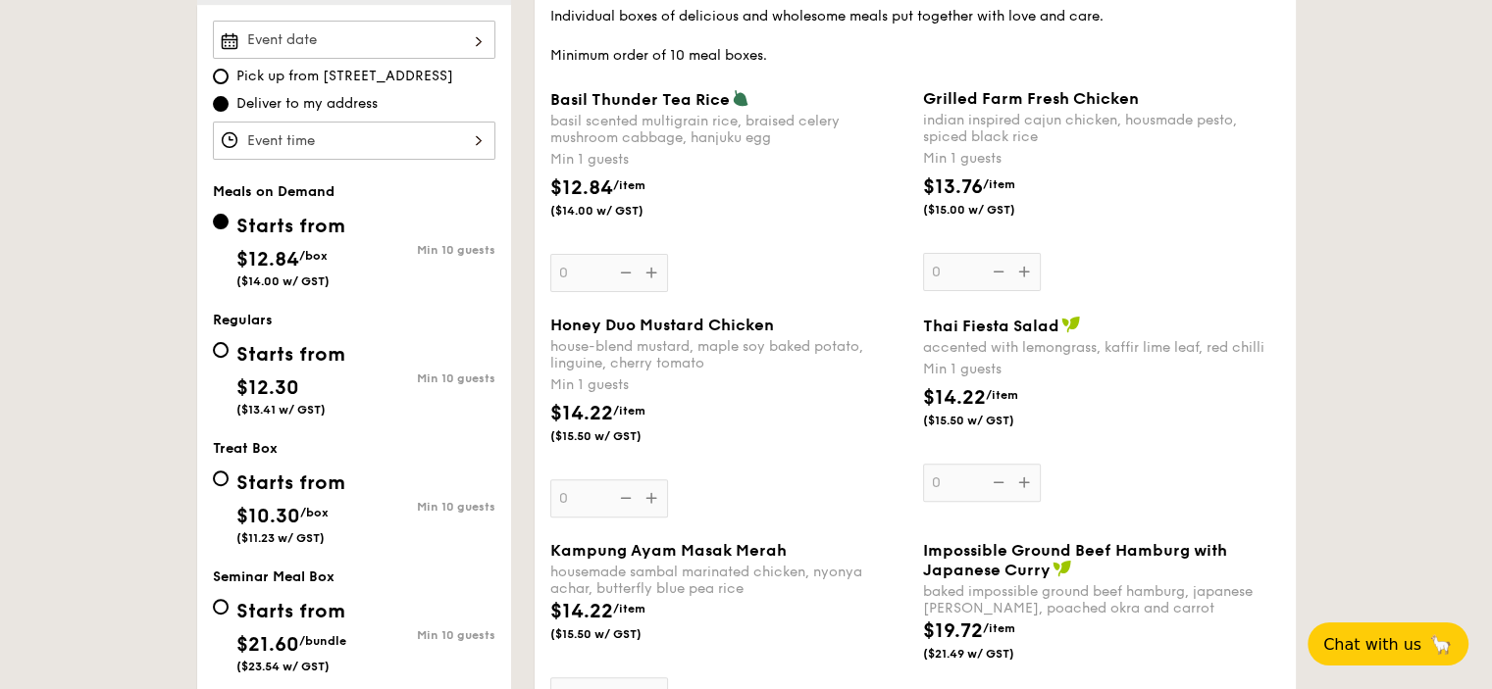
scroll to position [620, 0]
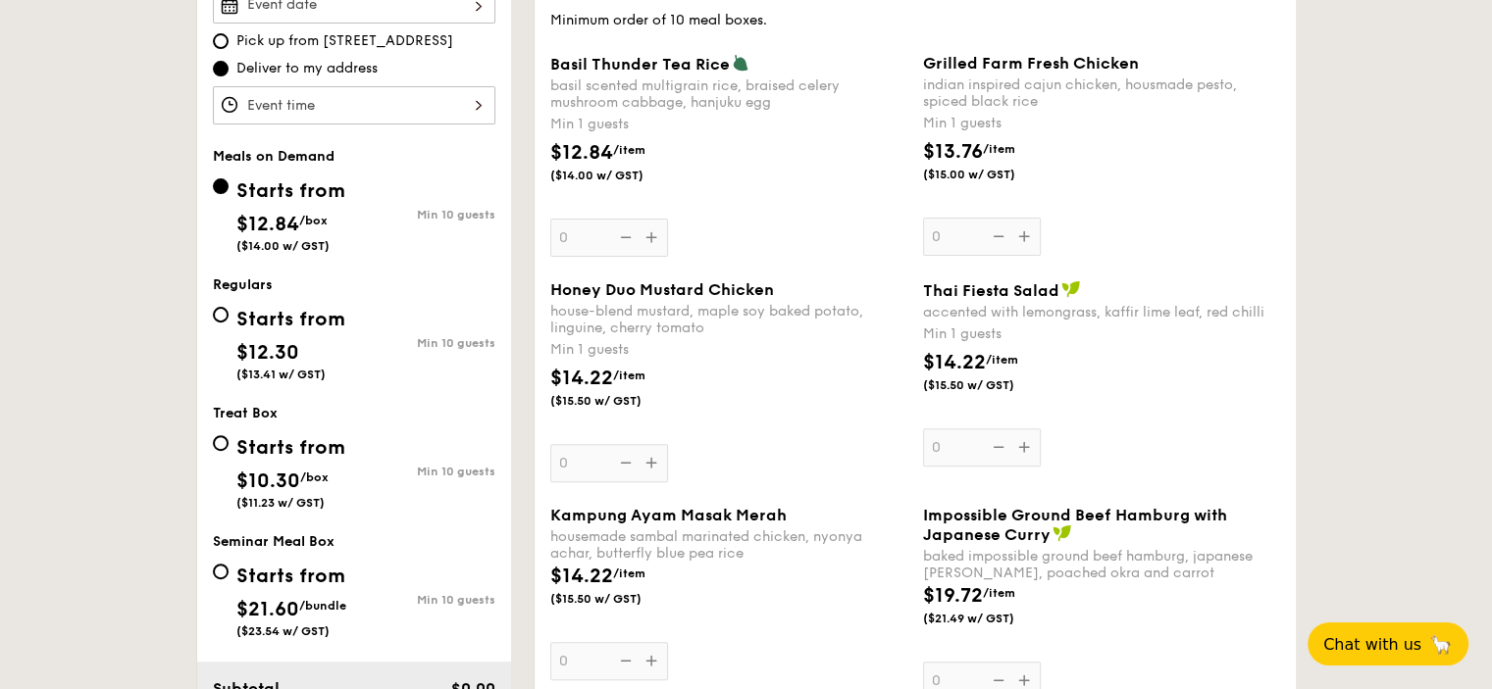
click at [445, 10] on div at bounding box center [354, 4] width 282 height 38
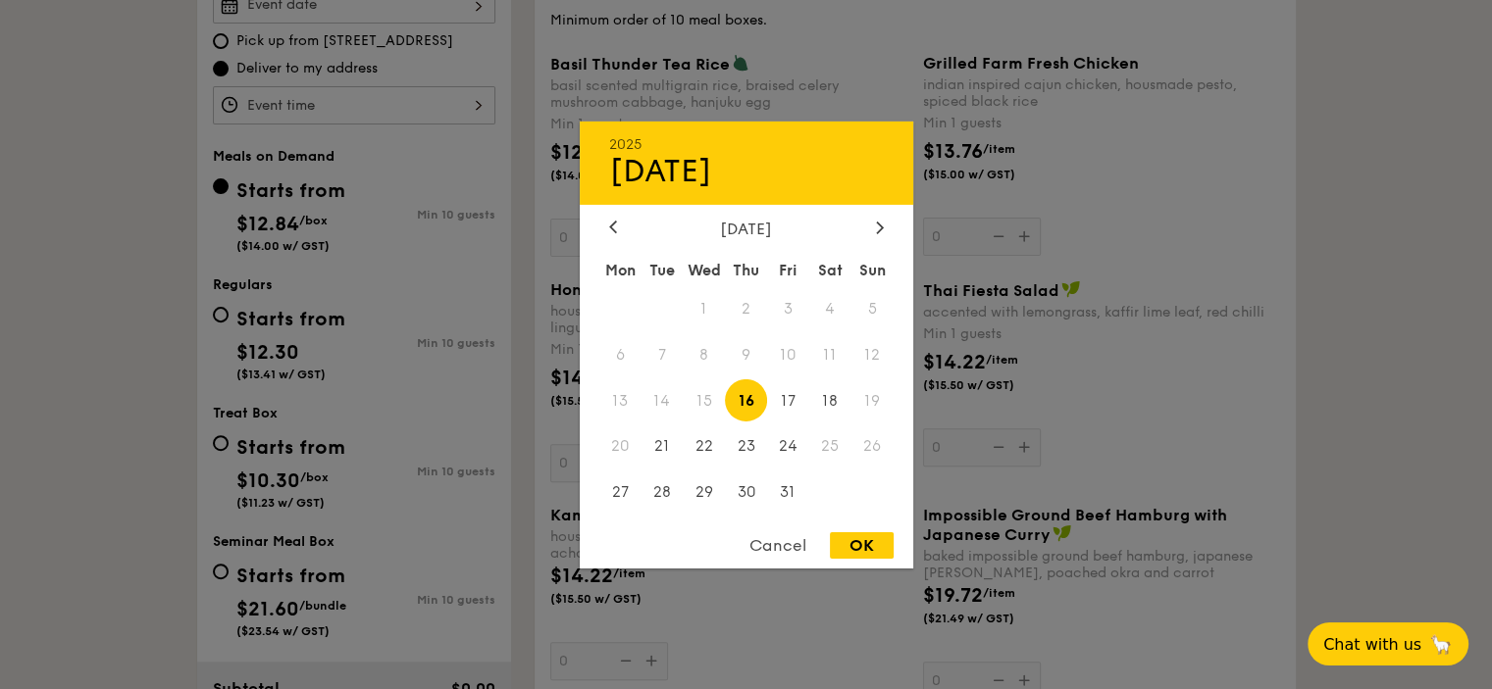
click at [753, 403] on span "16" at bounding box center [746, 401] width 42 height 42
click at [847, 543] on div "OK" at bounding box center [862, 546] width 64 height 26
type input "Oct 16, 2025"
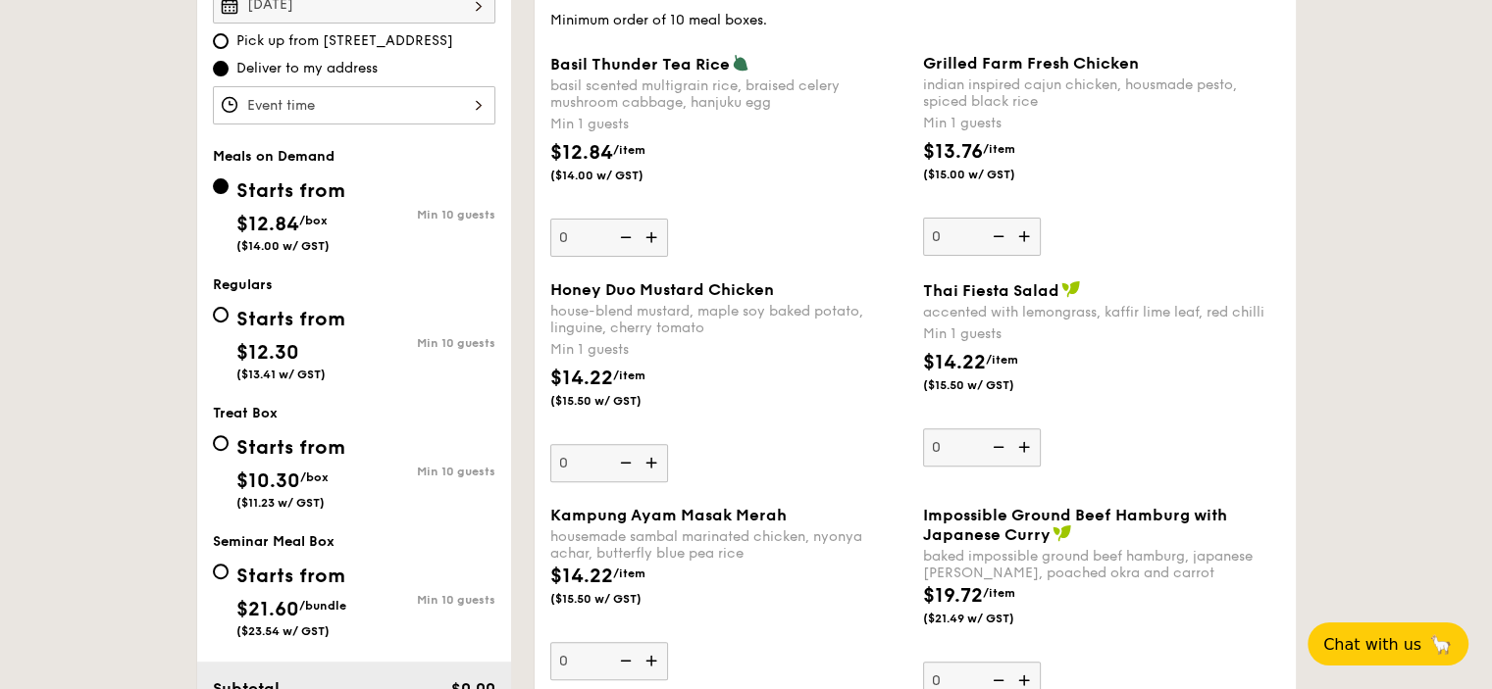
click at [415, 110] on div at bounding box center [354, 105] width 282 height 38
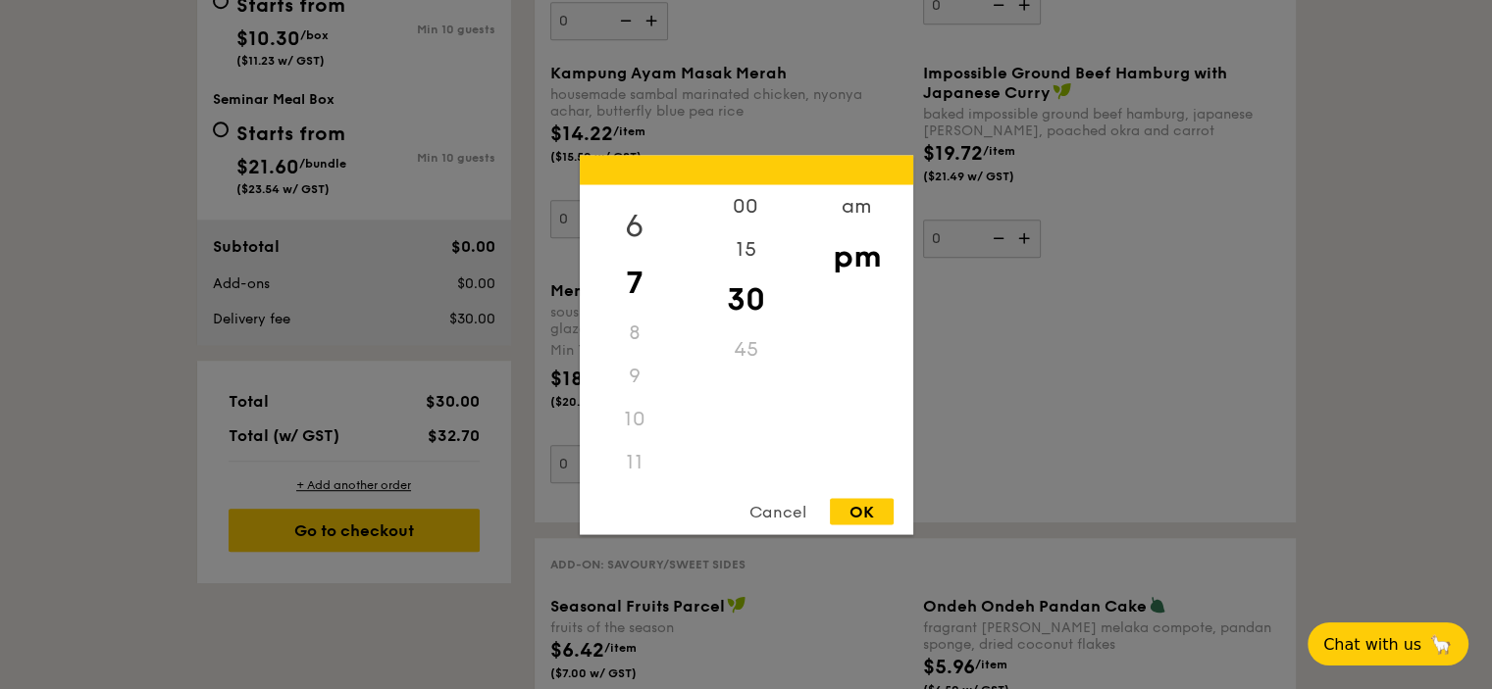
scroll to position [1071, 0]
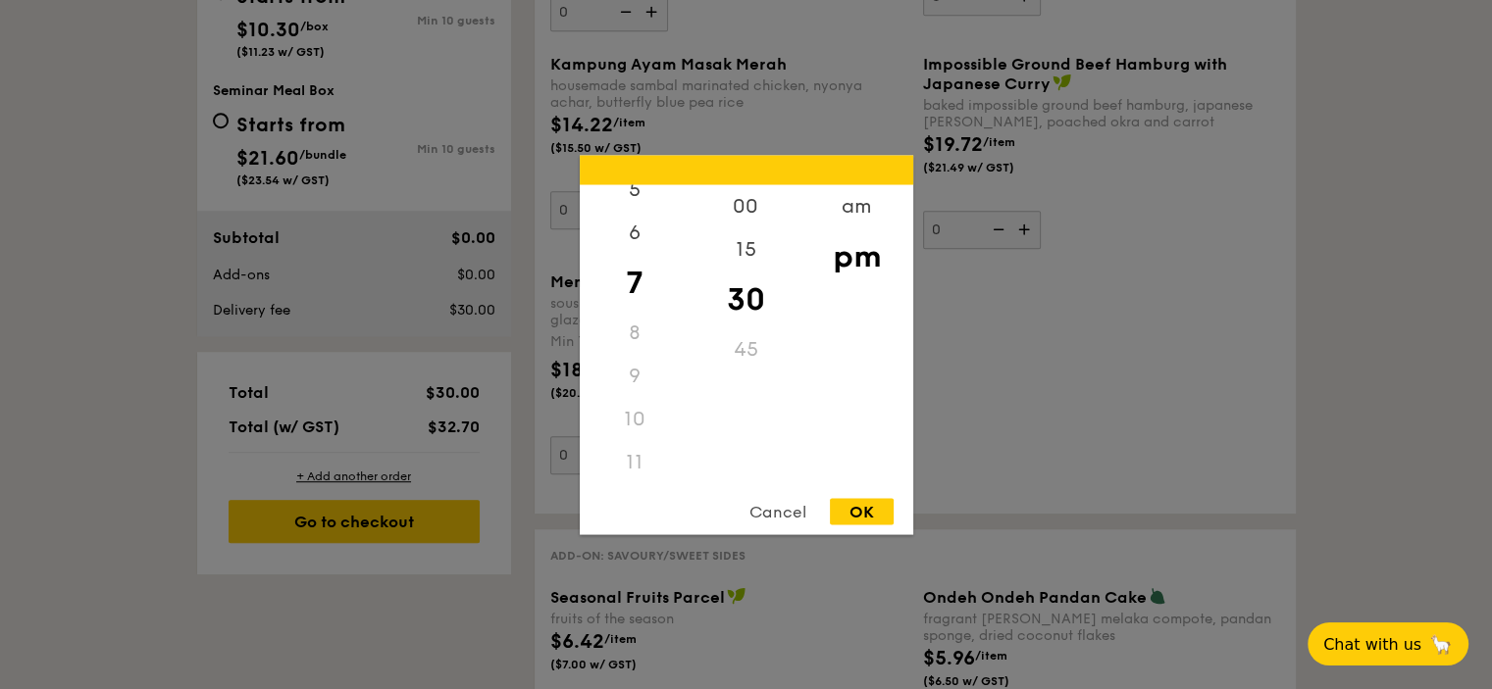
click at [638, 440] on div "11" at bounding box center [635, 461] width 111 height 43
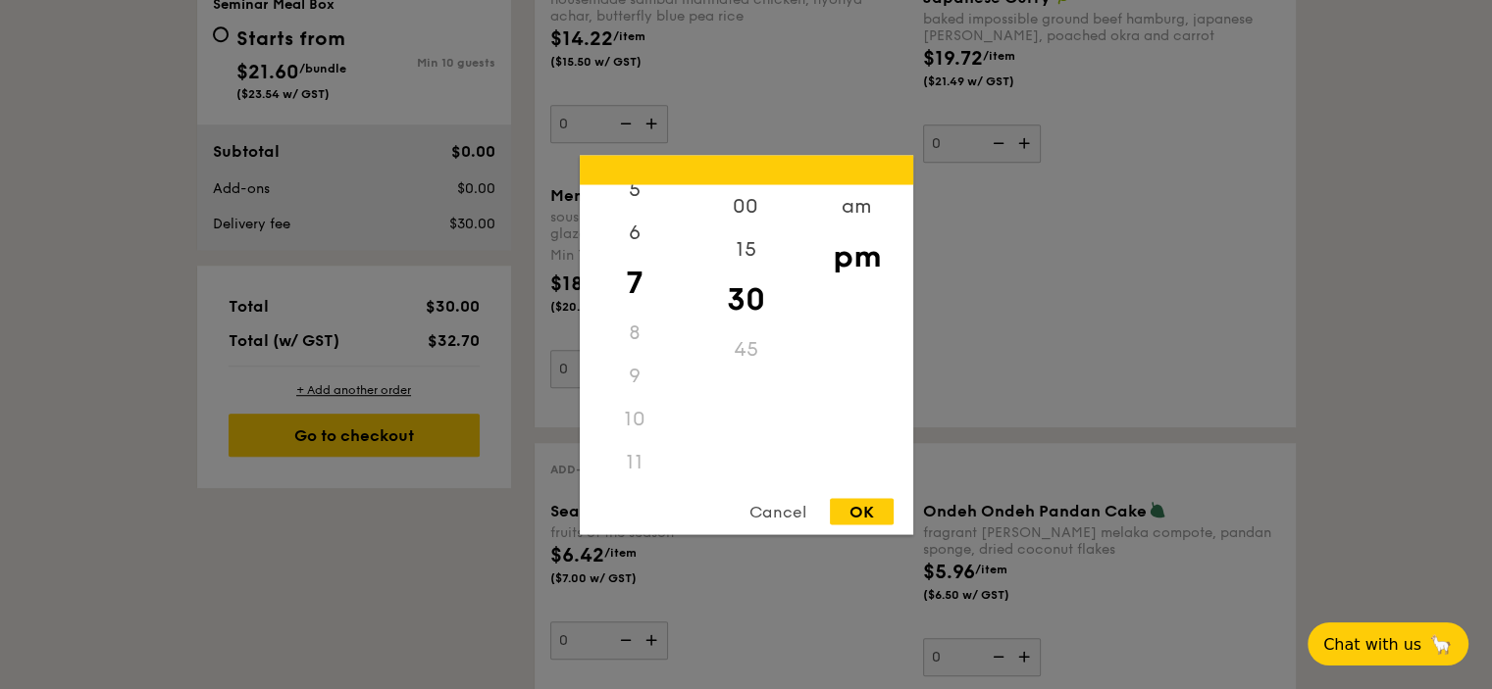
scroll to position [1145, 0]
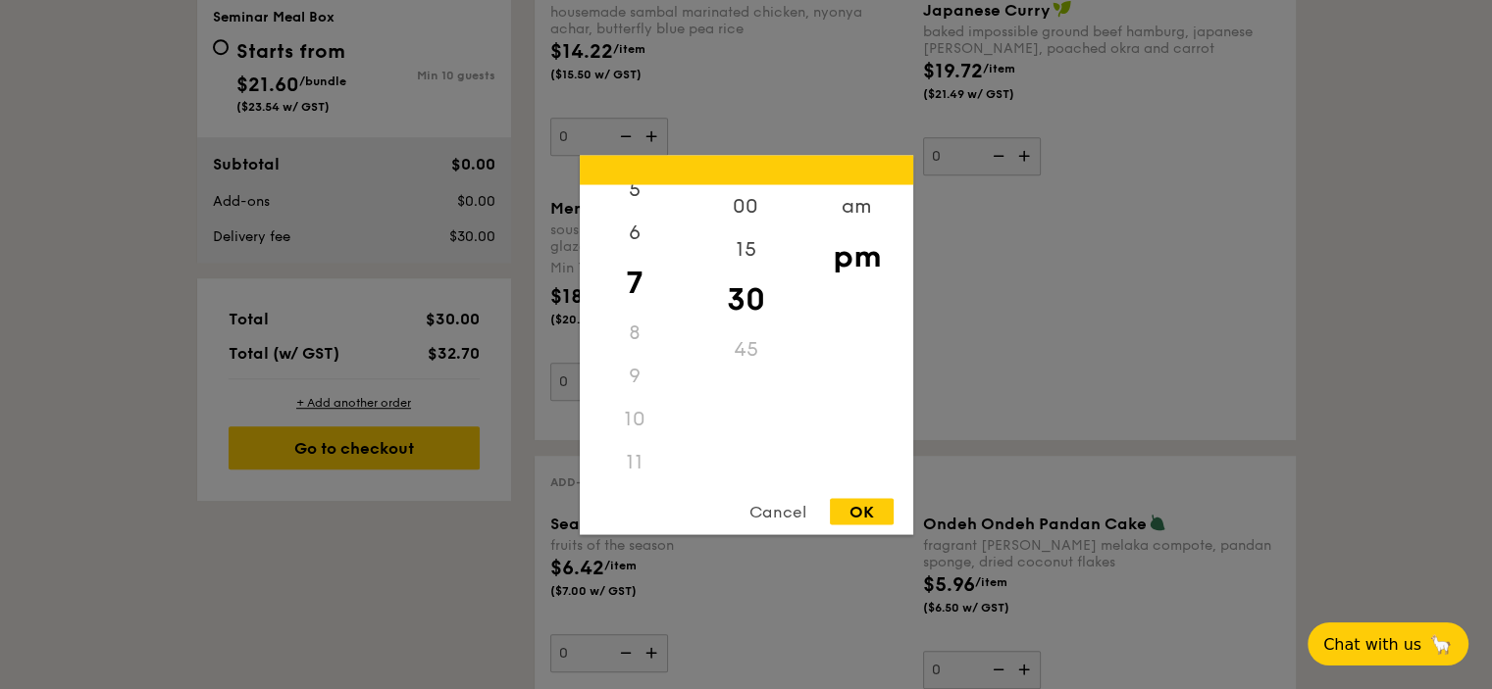
click at [632, 443] on div "11" at bounding box center [635, 461] width 111 height 43
click at [632, 421] on div "10" at bounding box center [635, 418] width 111 height 43
click at [634, 412] on div "10" at bounding box center [635, 418] width 111 height 43
click at [868, 533] on div "Cancel OK" at bounding box center [746, 516] width 333 height 36
click at [855, 217] on div "am" at bounding box center [856, 212] width 111 height 57
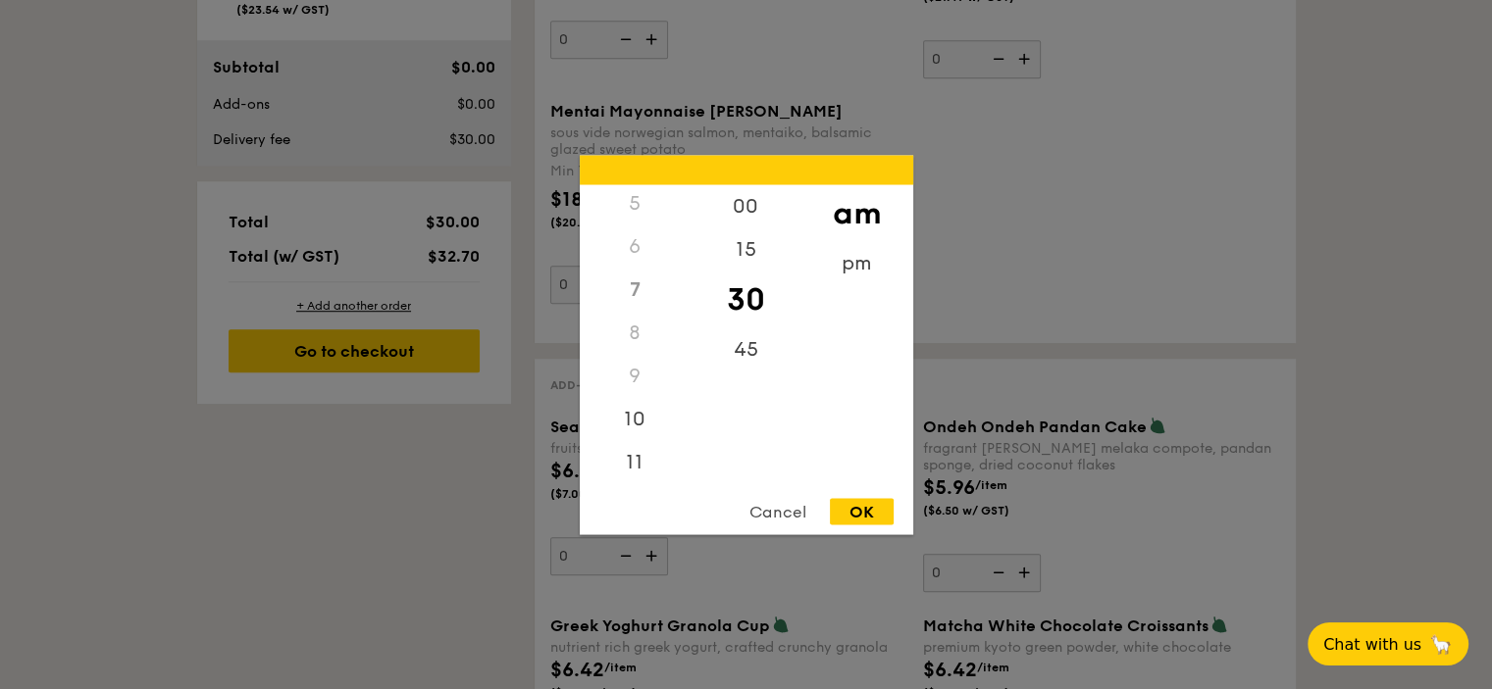
scroll to position [1236, 0]
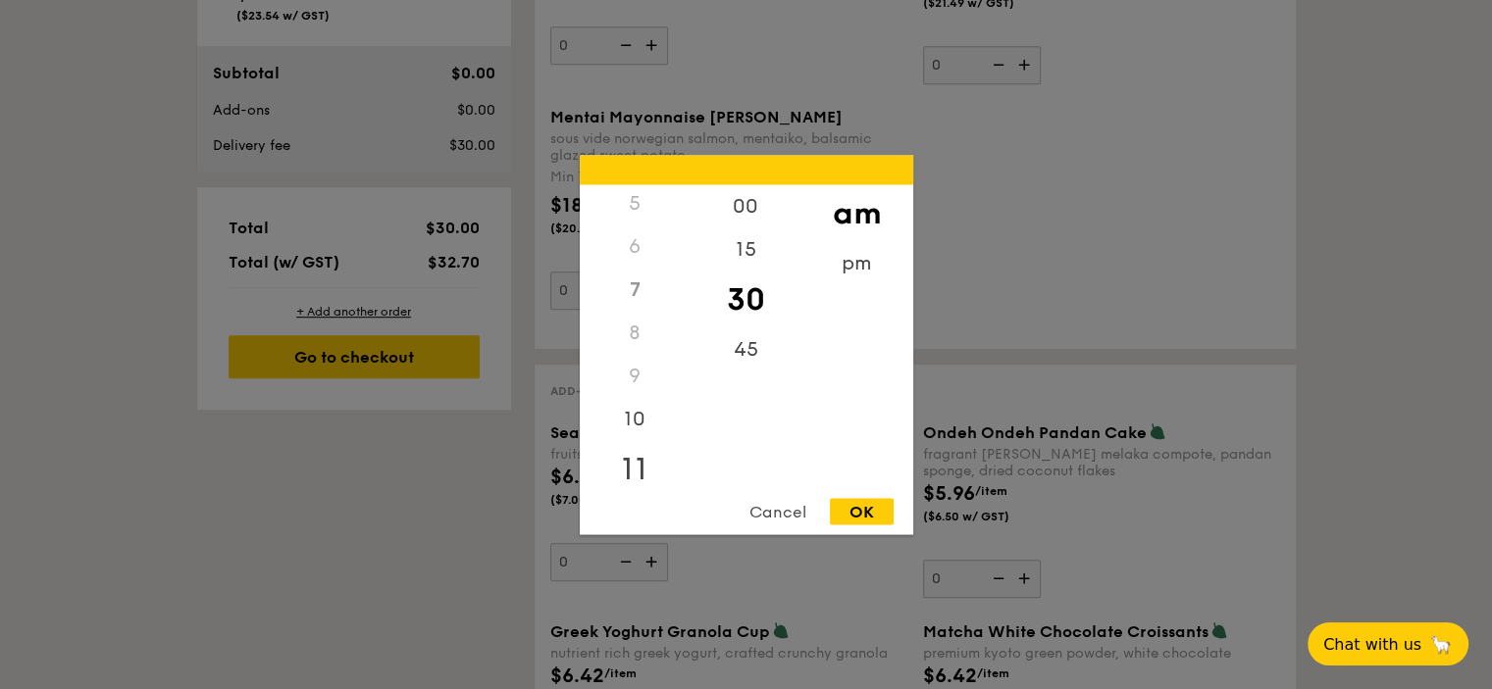
click at [629, 475] on div "11" at bounding box center [635, 468] width 111 height 57
click at [865, 512] on div "OK" at bounding box center [862, 511] width 64 height 26
type input "11:30AM"
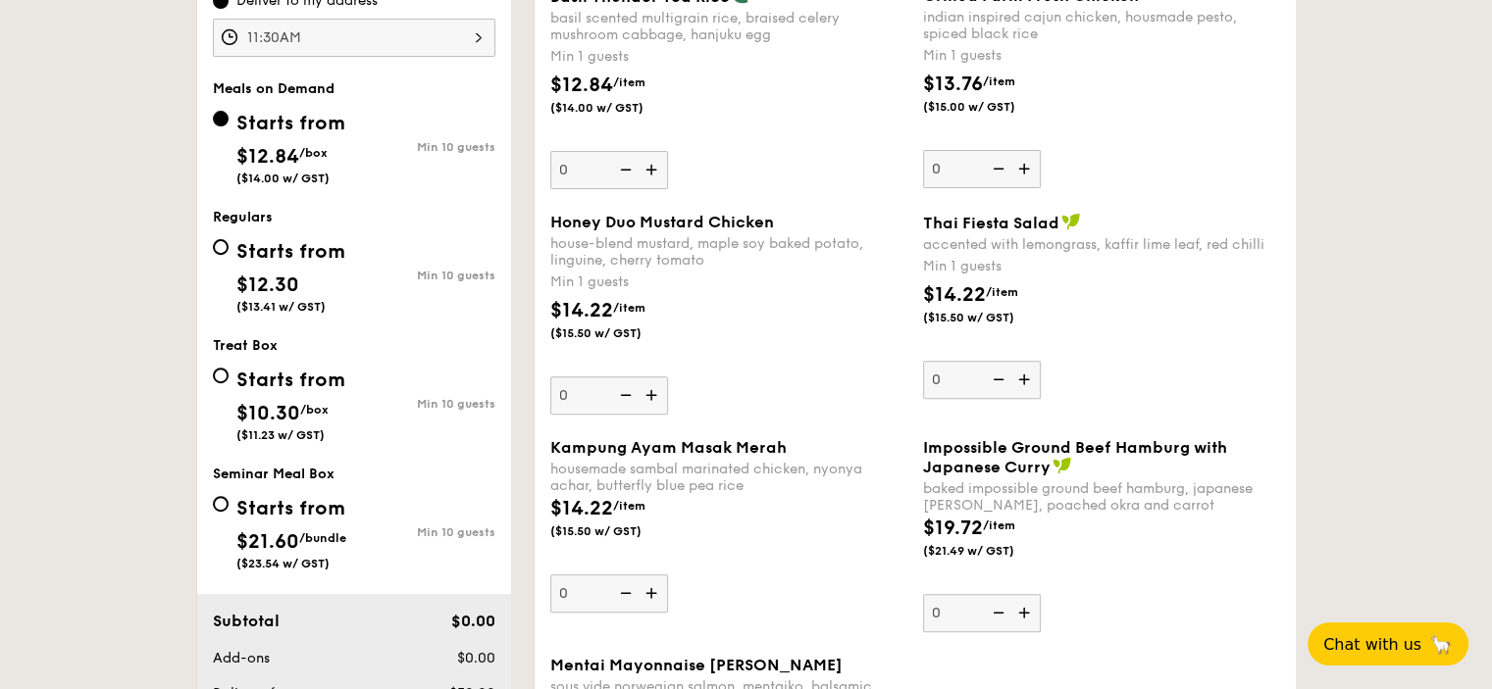
scroll to position [690, 0]
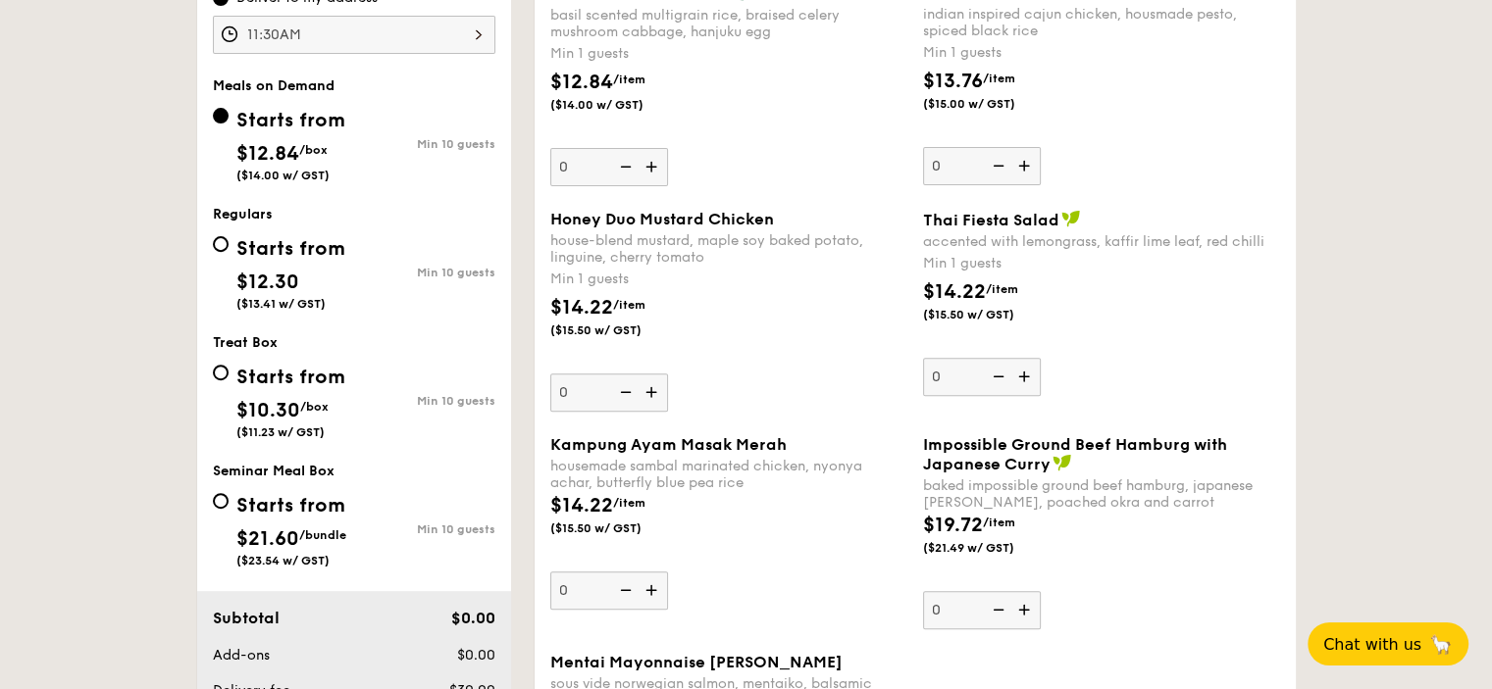
click at [341, 265] on div "Starts from $12.30 ($13.41 w/ GST)" at bounding box center [290, 270] width 109 height 80
click at [229, 252] on input "Starts from $12.30 ($13.41 w/ GST) Min 10 guests" at bounding box center [221, 244] width 16 height 16
radio input "true"
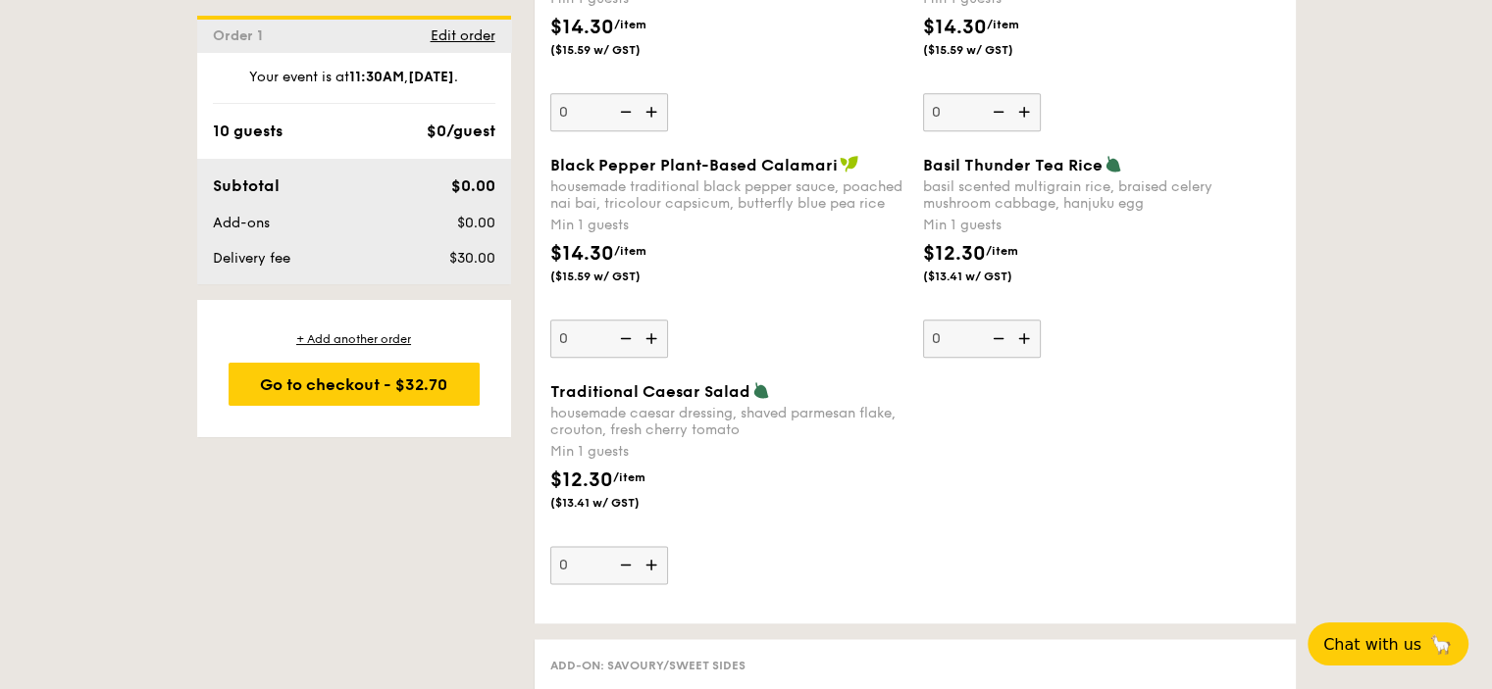
scroll to position [2406, 0]
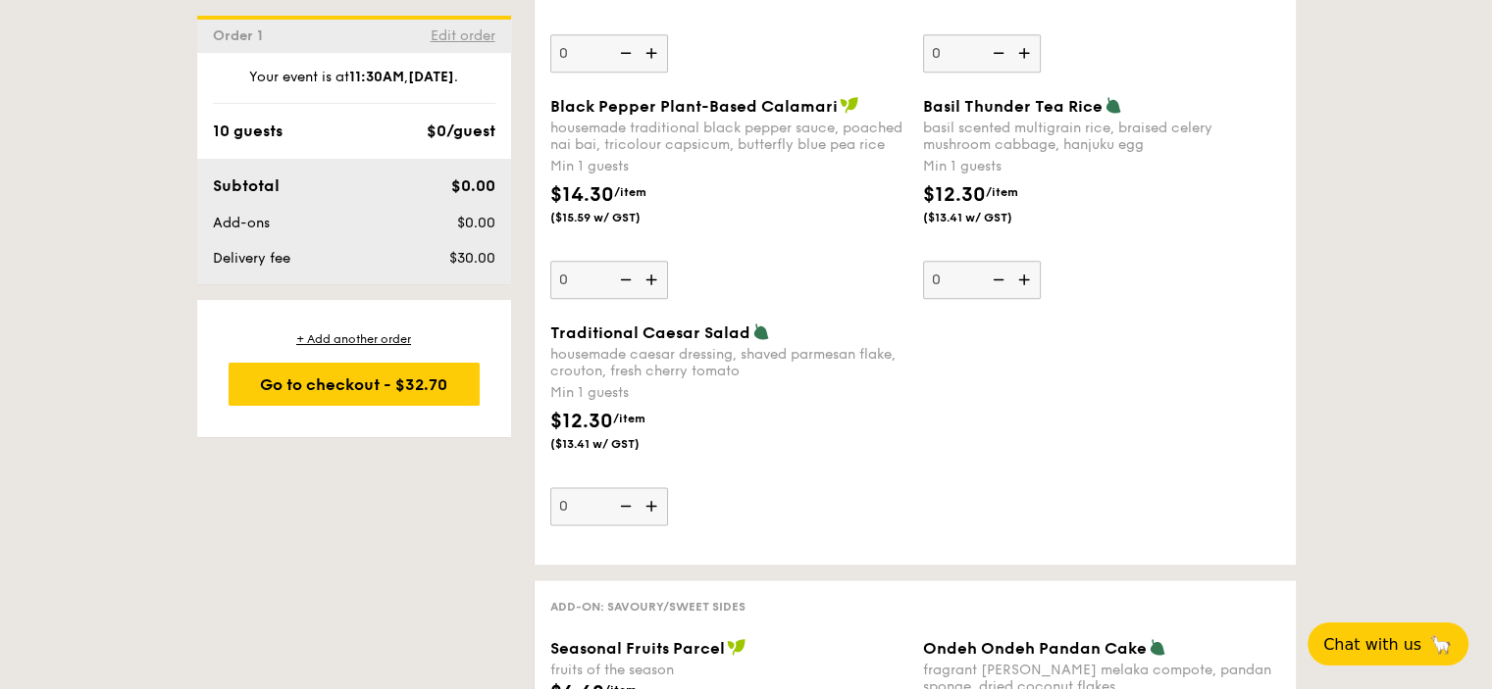
click at [468, 39] on span "Edit order" at bounding box center [463, 35] width 65 height 17
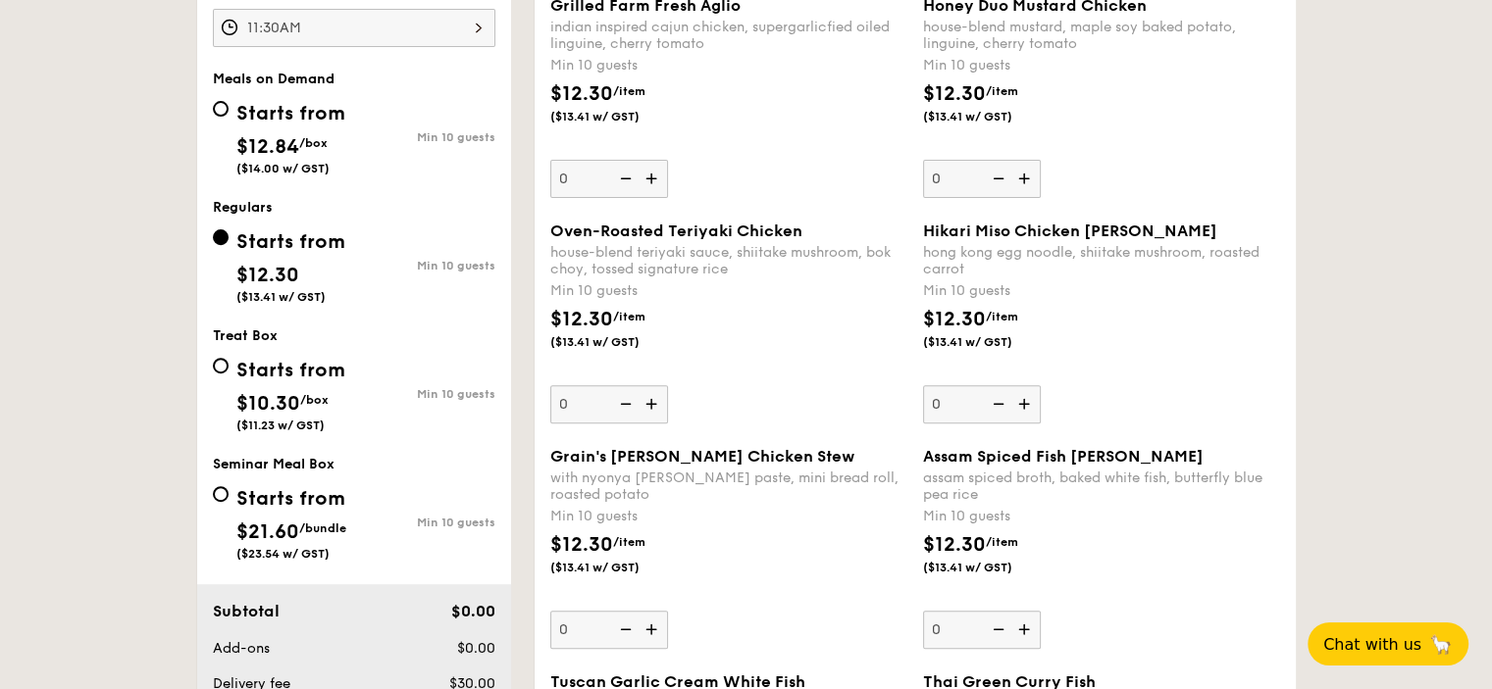
scroll to position [724, 0]
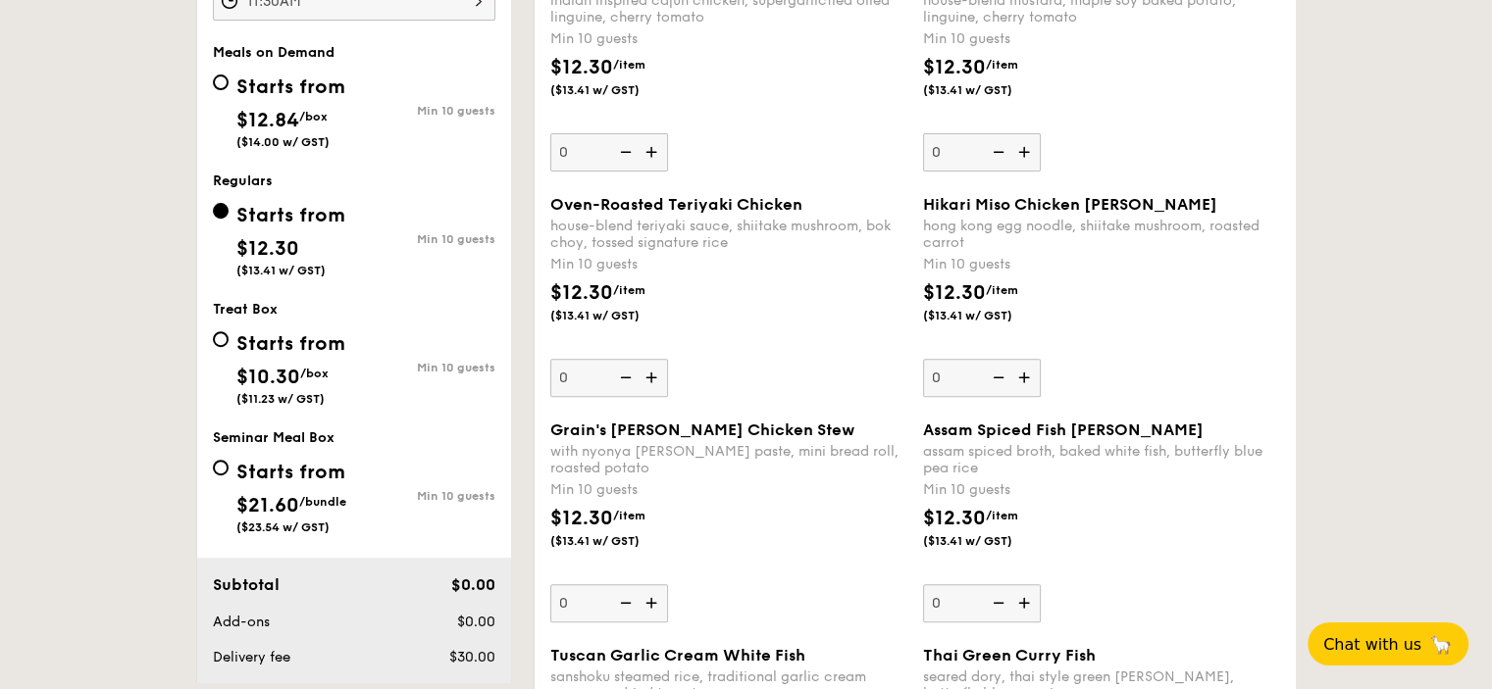
click at [412, 485] on div "Min 10 guests" at bounding box center [424, 494] width 141 height 18
click at [229, 476] on input "Starts from $21.60 /bundle ($23.54 w/ GST) Min 10 guests" at bounding box center [221, 468] width 16 height 16
radio input "true"
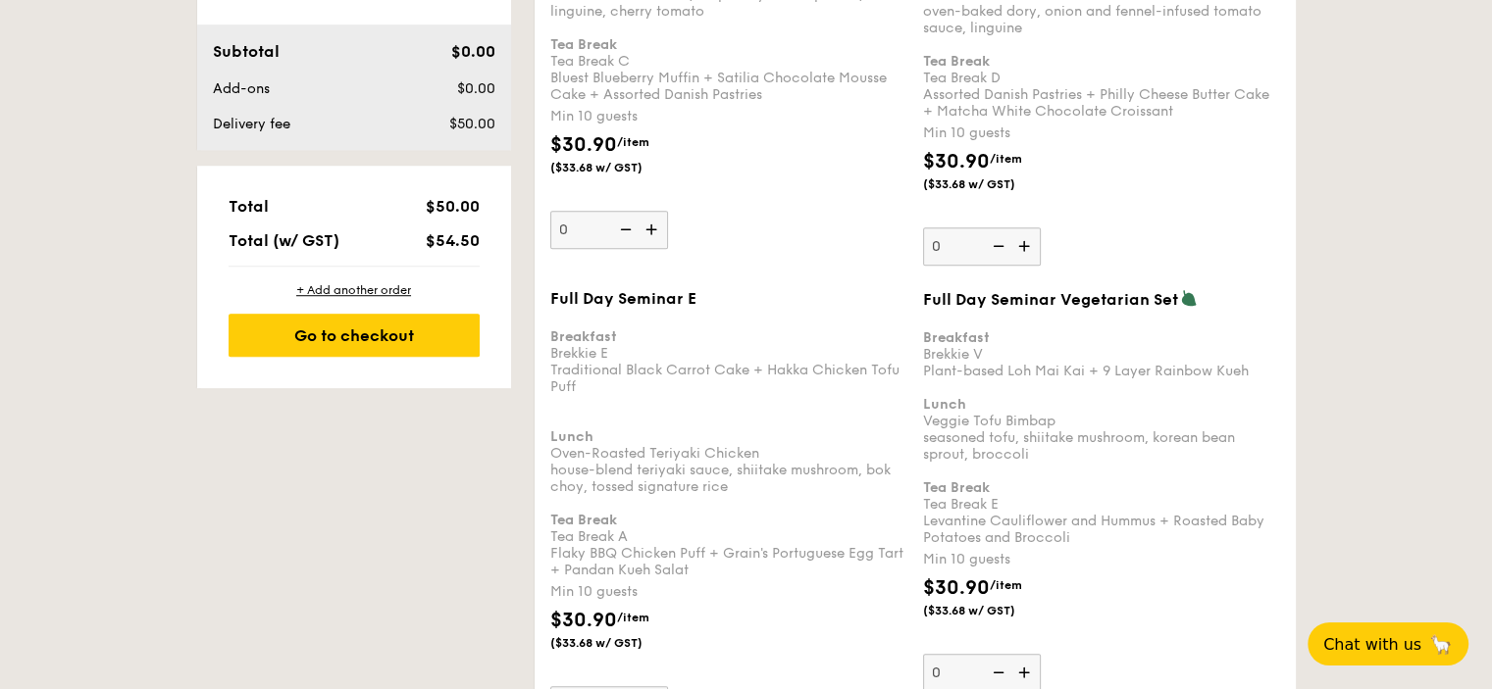
scroll to position [1401, 0]
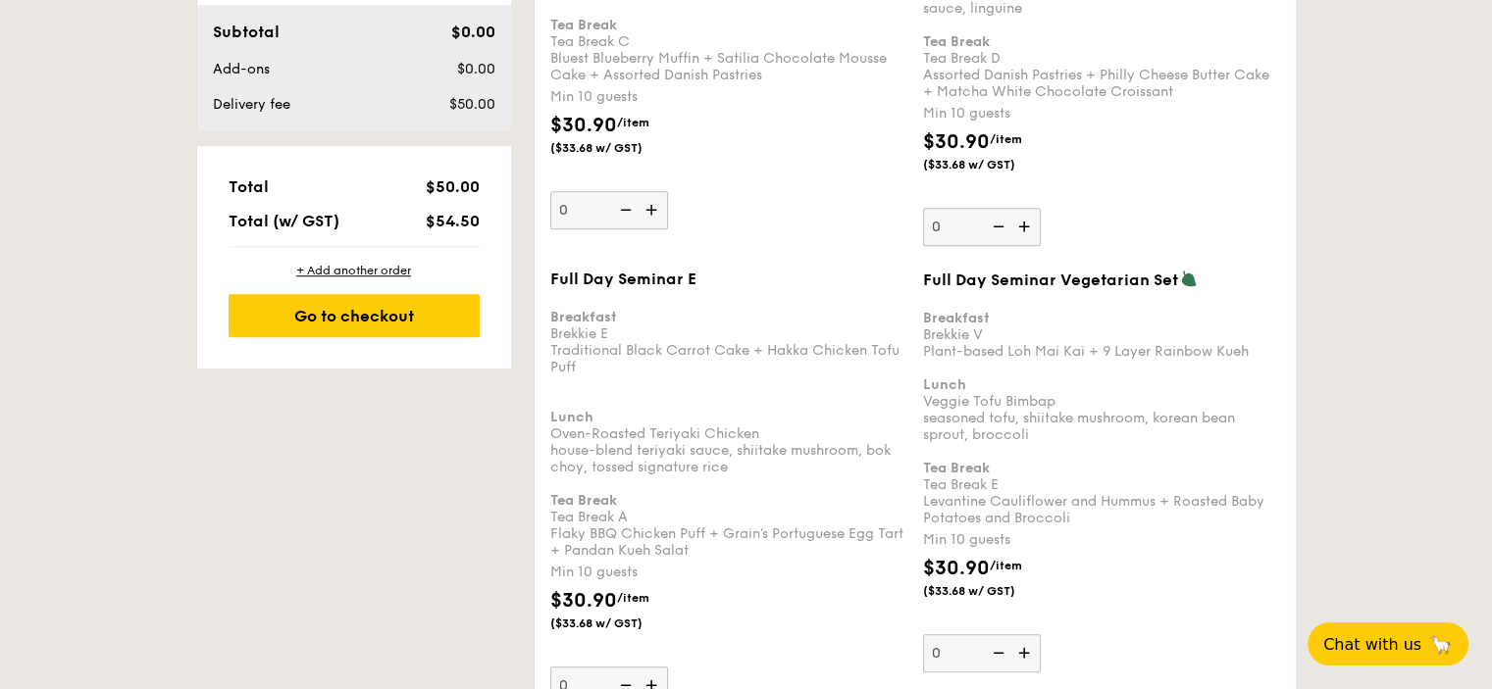
click at [835, 495] on div "Breakfast Brekkie E Traditional Black Carrot Cake + Hakka Chicken Tofu Puff Lun…" at bounding box center [728, 425] width 357 height 267
click at [668, 667] on input "0" at bounding box center [609, 686] width 118 height 38
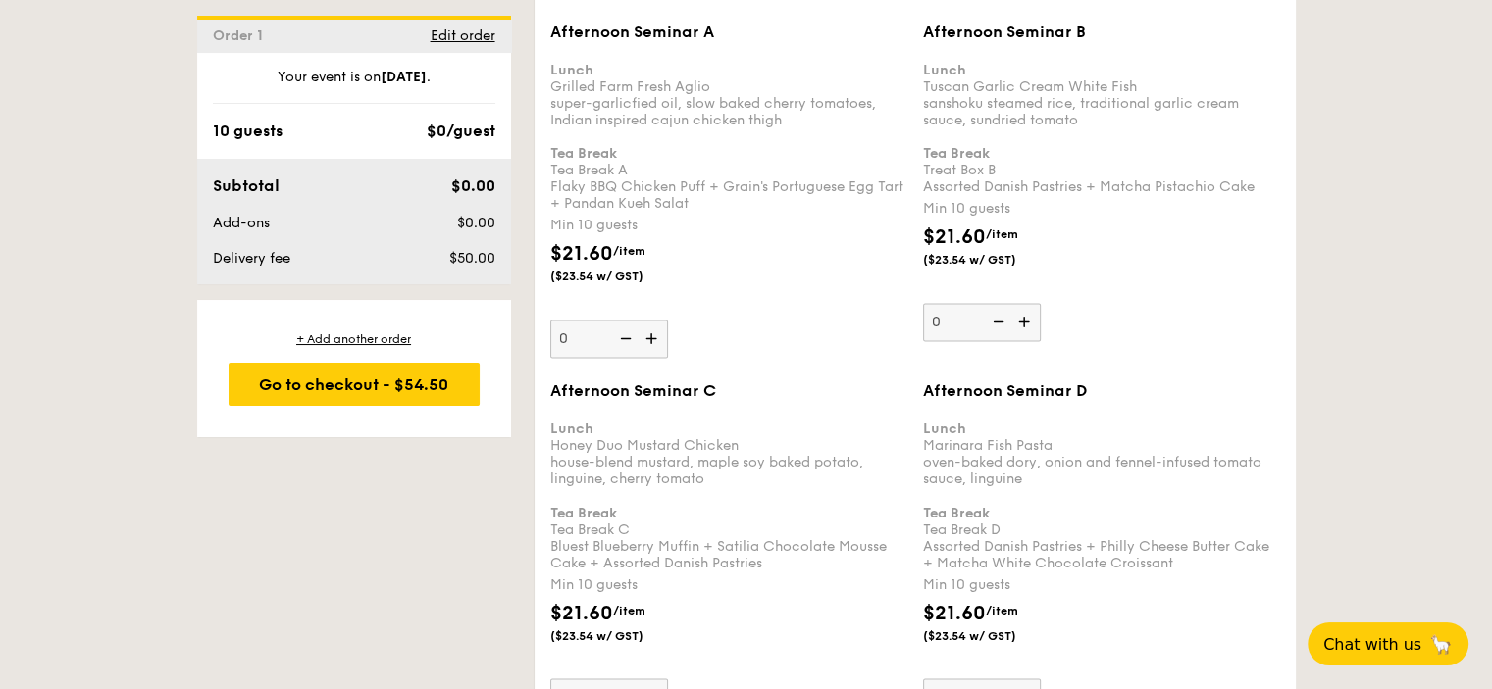
scroll to position [3233, 0]
click at [831, 441] on div "Lunch Honey Duo Mustard Chicken house-blend mustard, maple soy baked potato, li…" at bounding box center [728, 488] width 357 height 167
click at [668, 680] on input "0" at bounding box center [609, 699] width 118 height 38
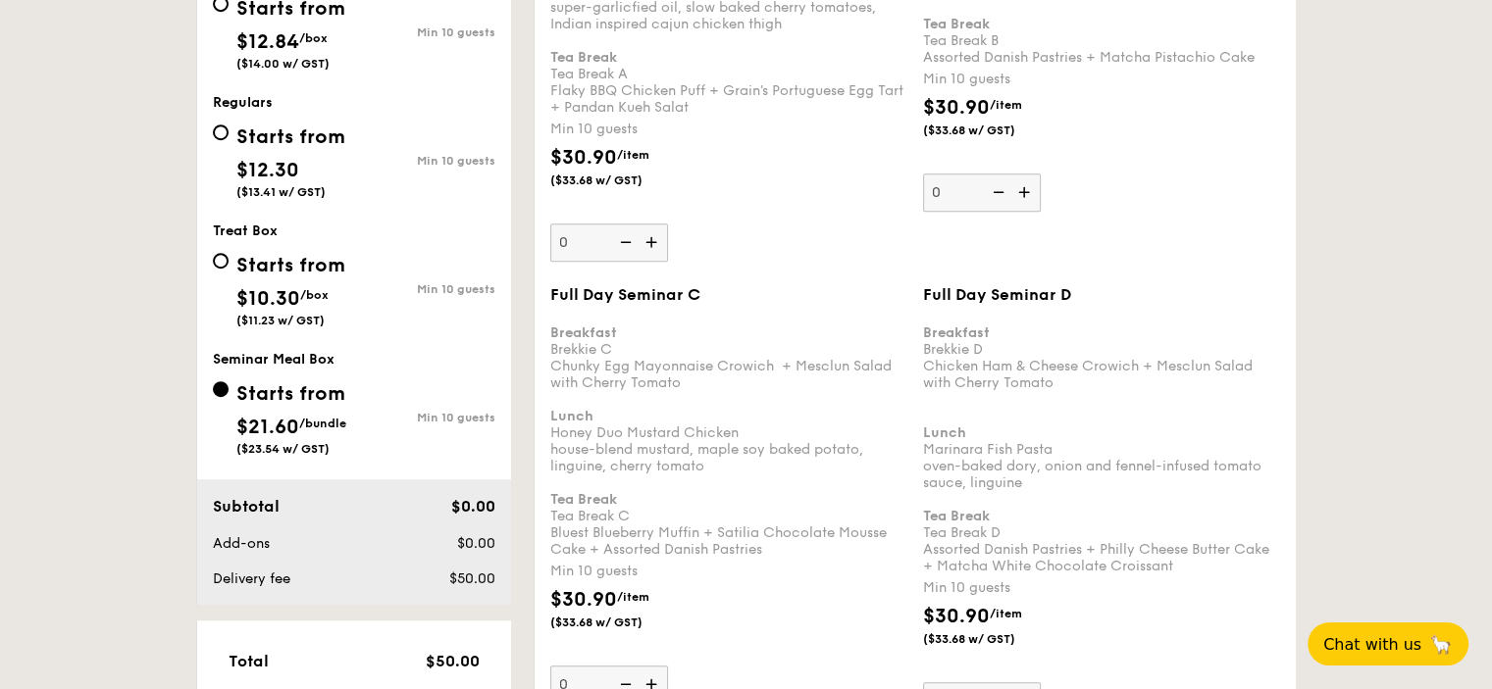
scroll to position [890, 0]
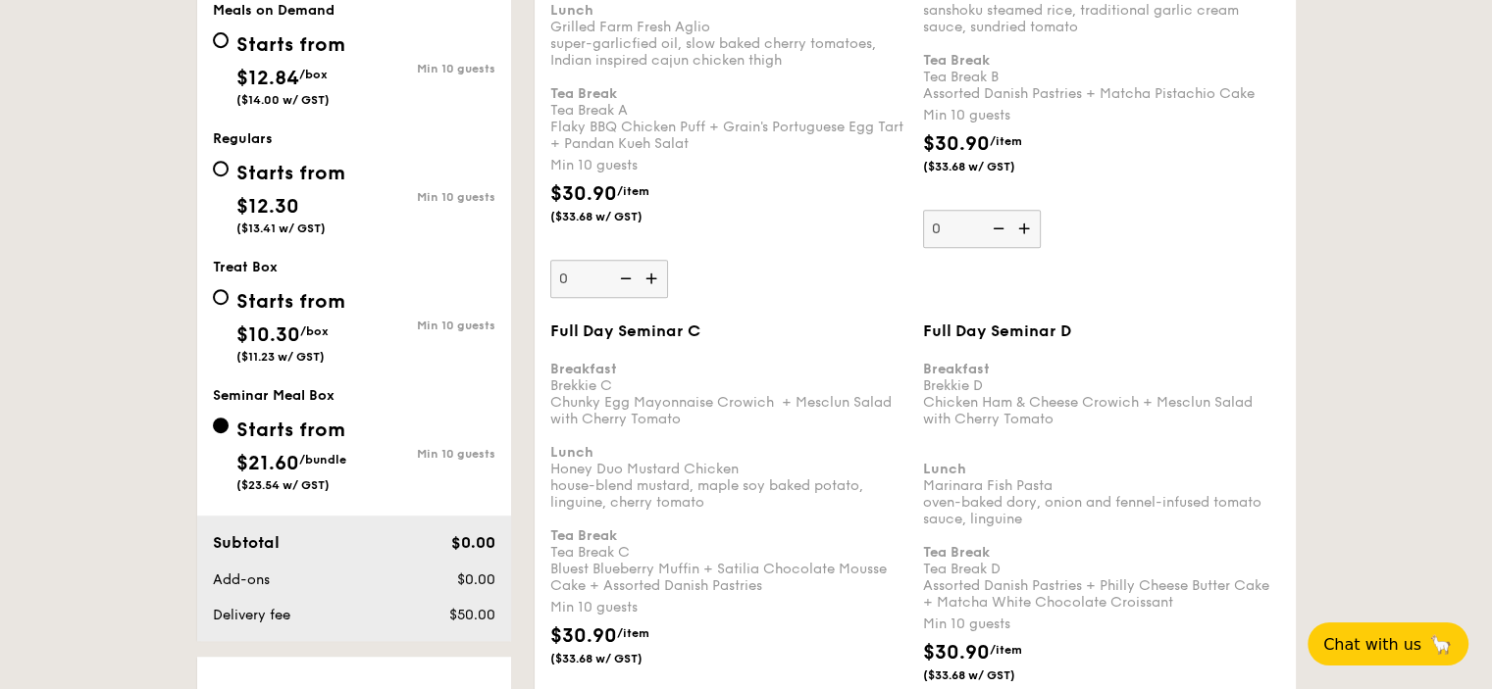
click at [342, 176] on div "Starts from" at bounding box center [290, 173] width 109 height 29
click at [229, 176] on input "Starts from $12.30 ($13.41 w/ GST) Min 10 guests" at bounding box center [221, 169] width 16 height 16
radio input "true"
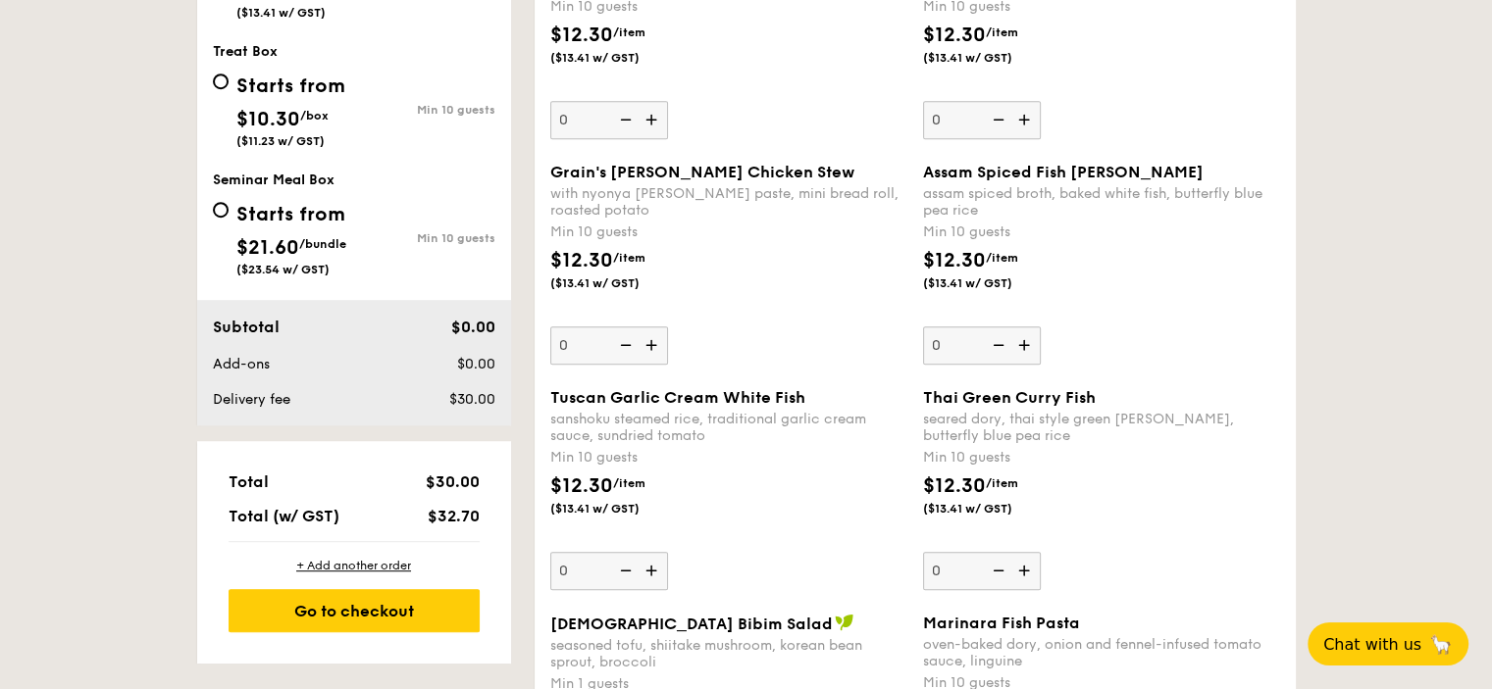
scroll to position [1111, 0]
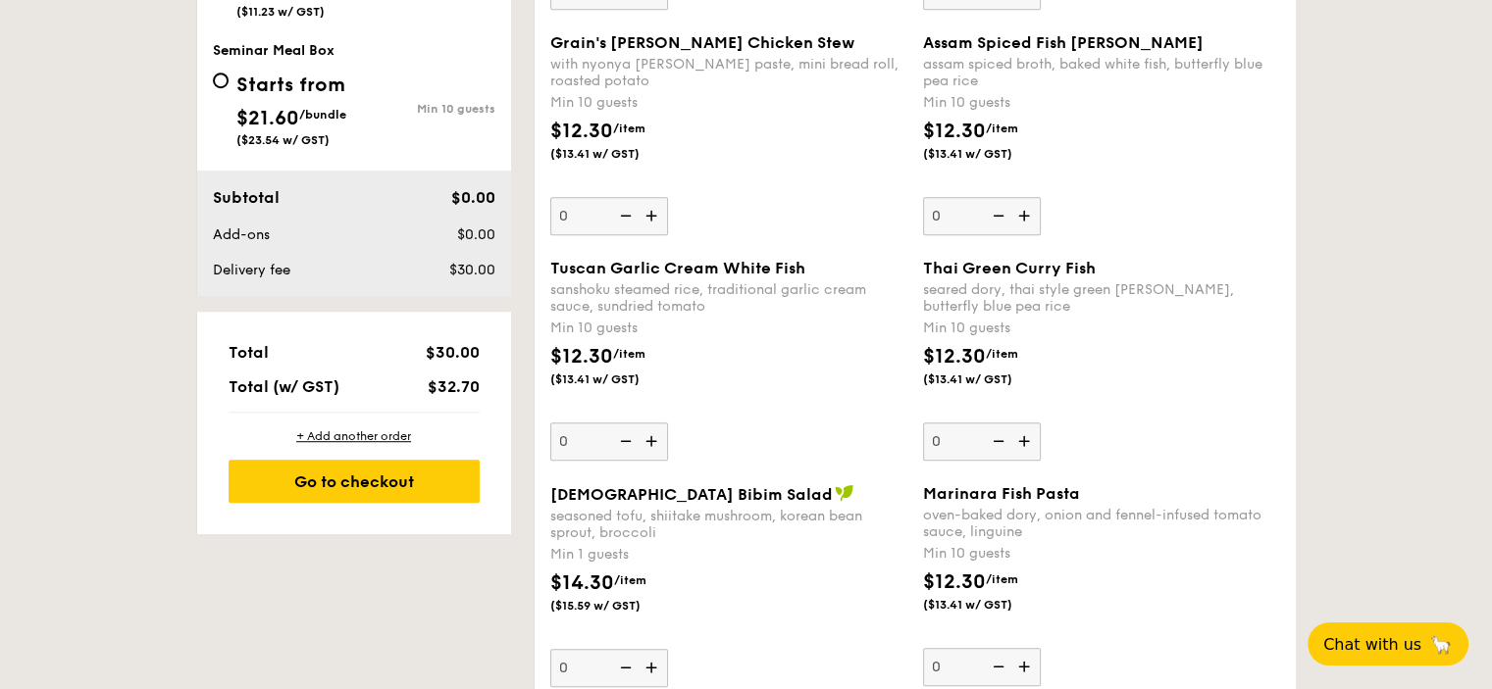
click at [1027, 208] on img at bounding box center [1025, 215] width 29 height 37
click at [1027, 208] on input "0" at bounding box center [982, 216] width 118 height 38
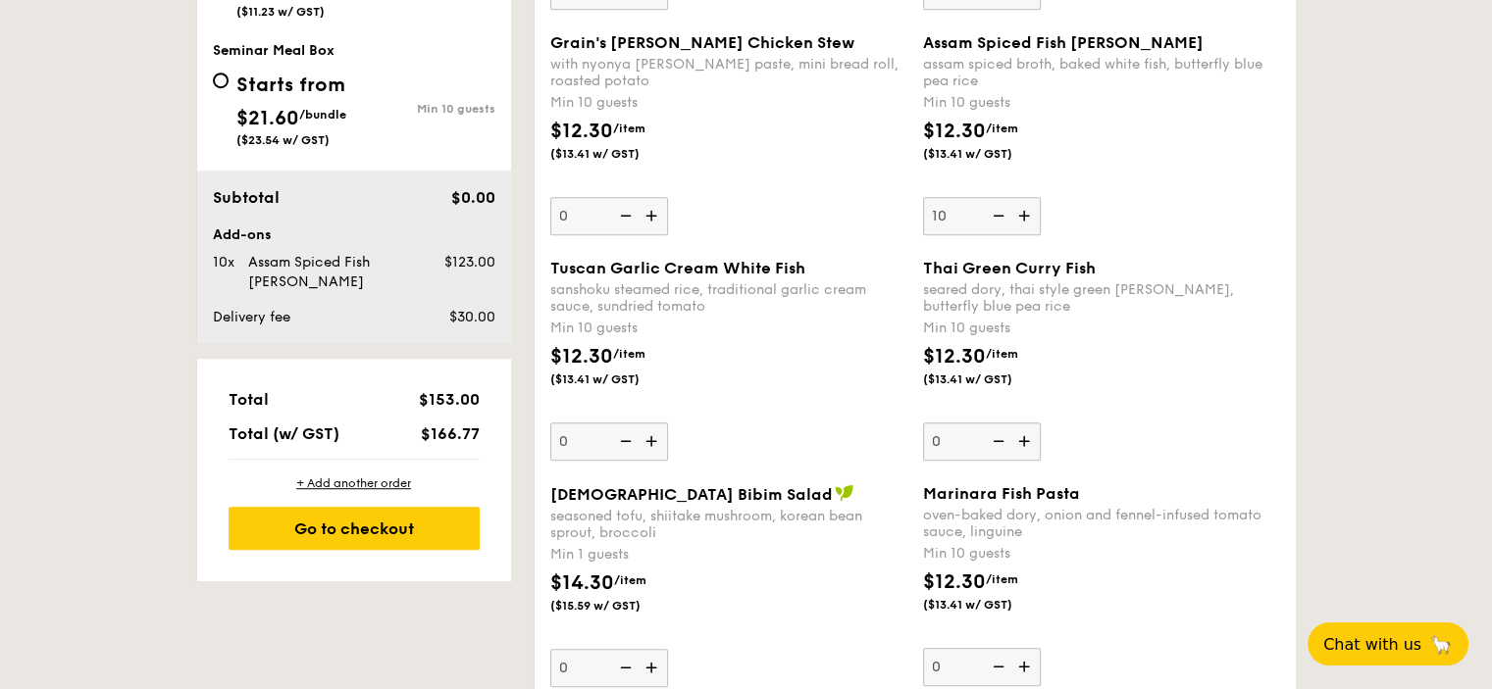
click at [1149, 225] on div "Assam Spiced Fish Curry assam spiced broth, baked white fish, butterfly blue pe…" at bounding box center [1101, 134] width 357 height 202
click at [1041, 225] on input "10" at bounding box center [982, 216] width 118 height 38
click at [995, 218] on img at bounding box center [996, 215] width 29 height 37
click at [995, 218] on input "10" at bounding box center [982, 216] width 118 height 38
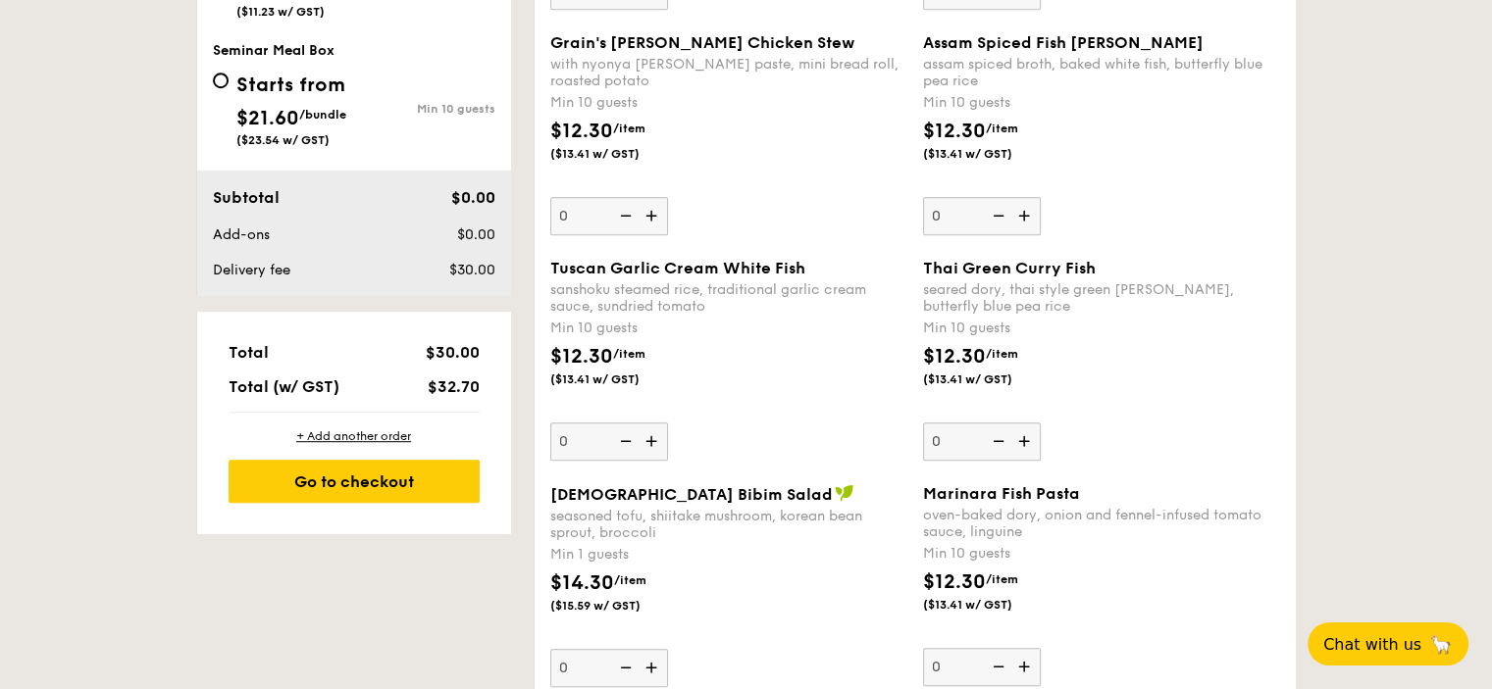
click at [1024, 215] on img at bounding box center [1025, 215] width 29 height 37
click at [1024, 215] on input "0" at bounding box center [982, 216] width 118 height 38
type input "10"
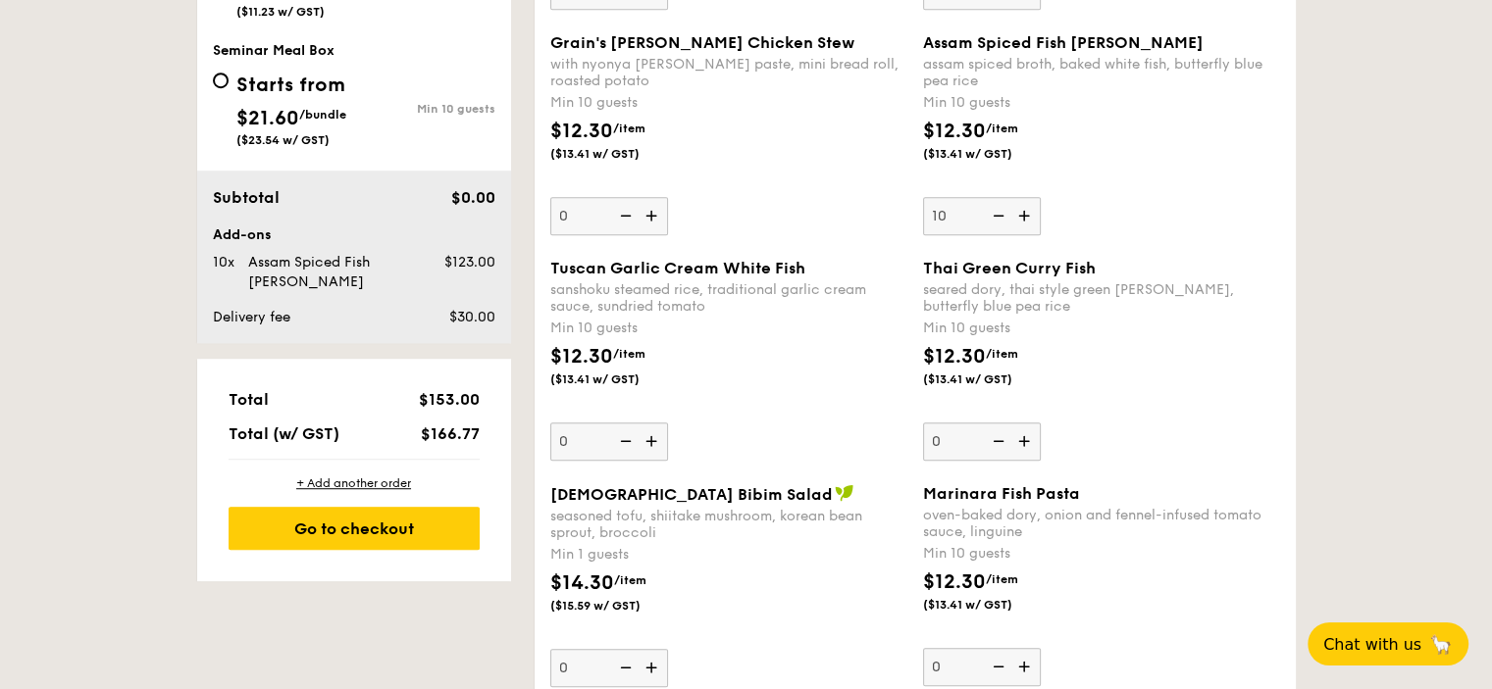
click at [1151, 226] on div "Assam Spiced Fish Curry assam spiced broth, baked white fish, butterfly blue pe…" at bounding box center [1101, 134] width 357 height 202
click at [1041, 226] on input "10" at bounding box center [982, 216] width 118 height 38
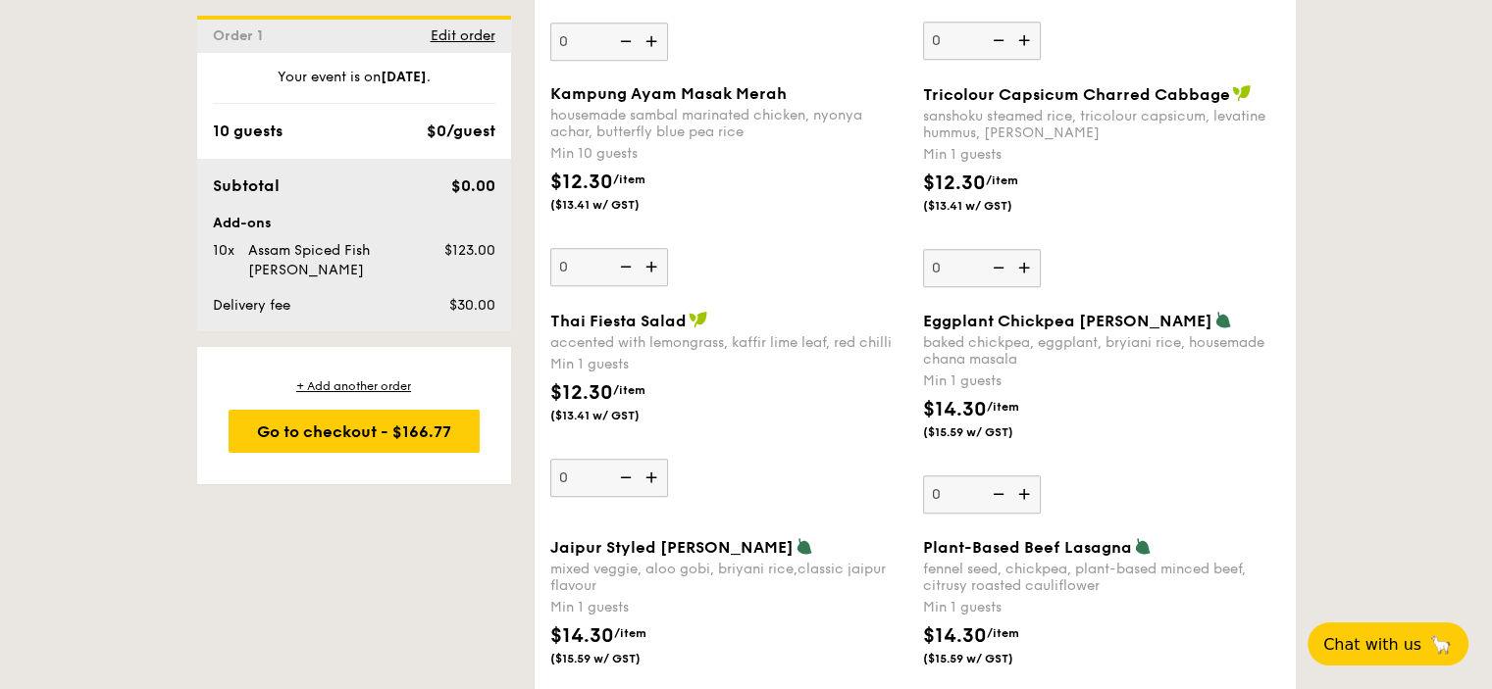
scroll to position [1746, 0]
